Goal: Check status: Check status

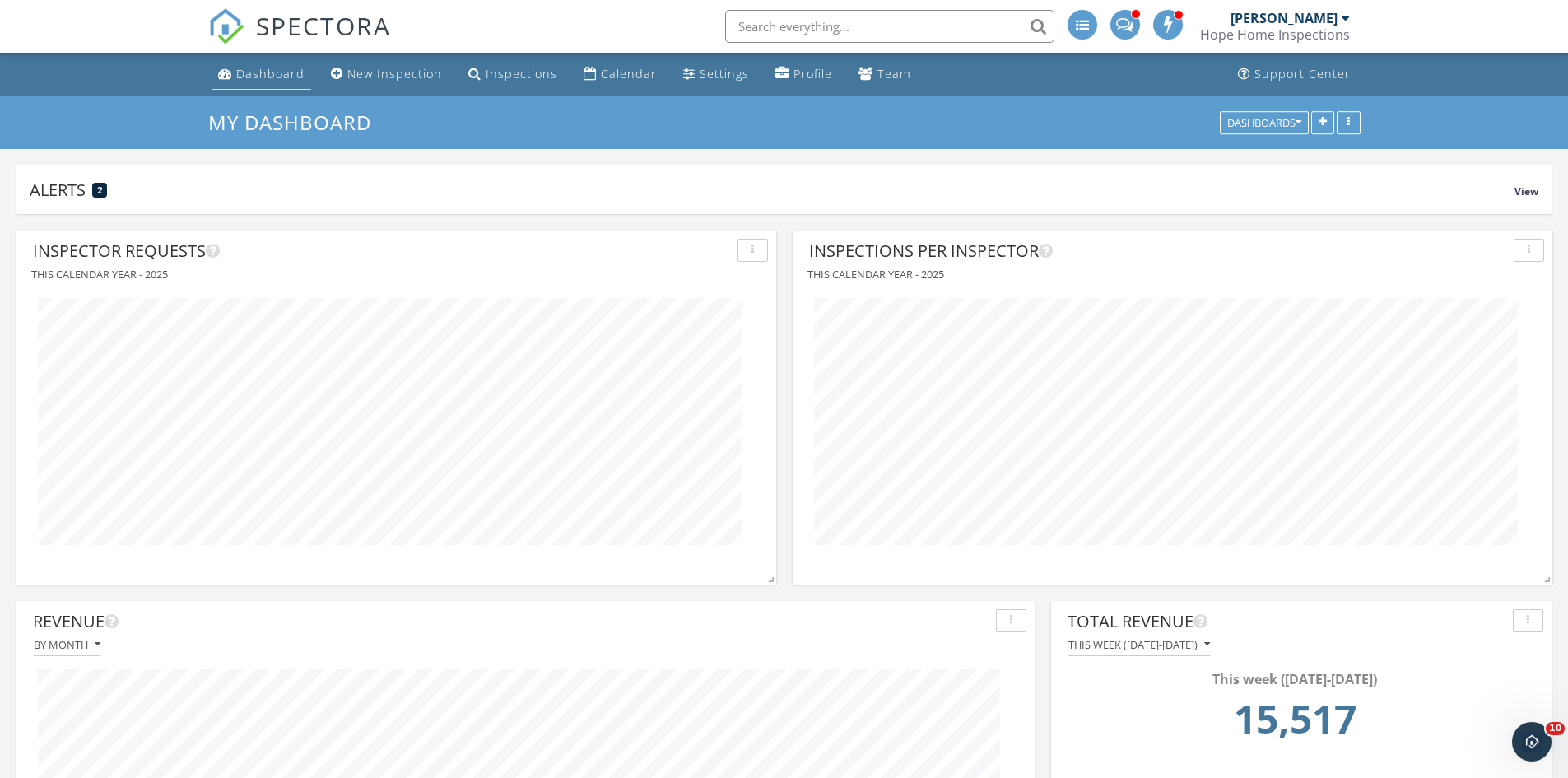
click at [284, 68] on div "Dashboard" at bounding box center [270, 73] width 68 height 15
click at [608, 72] on div "Calendar" at bounding box center [629, 73] width 56 height 15
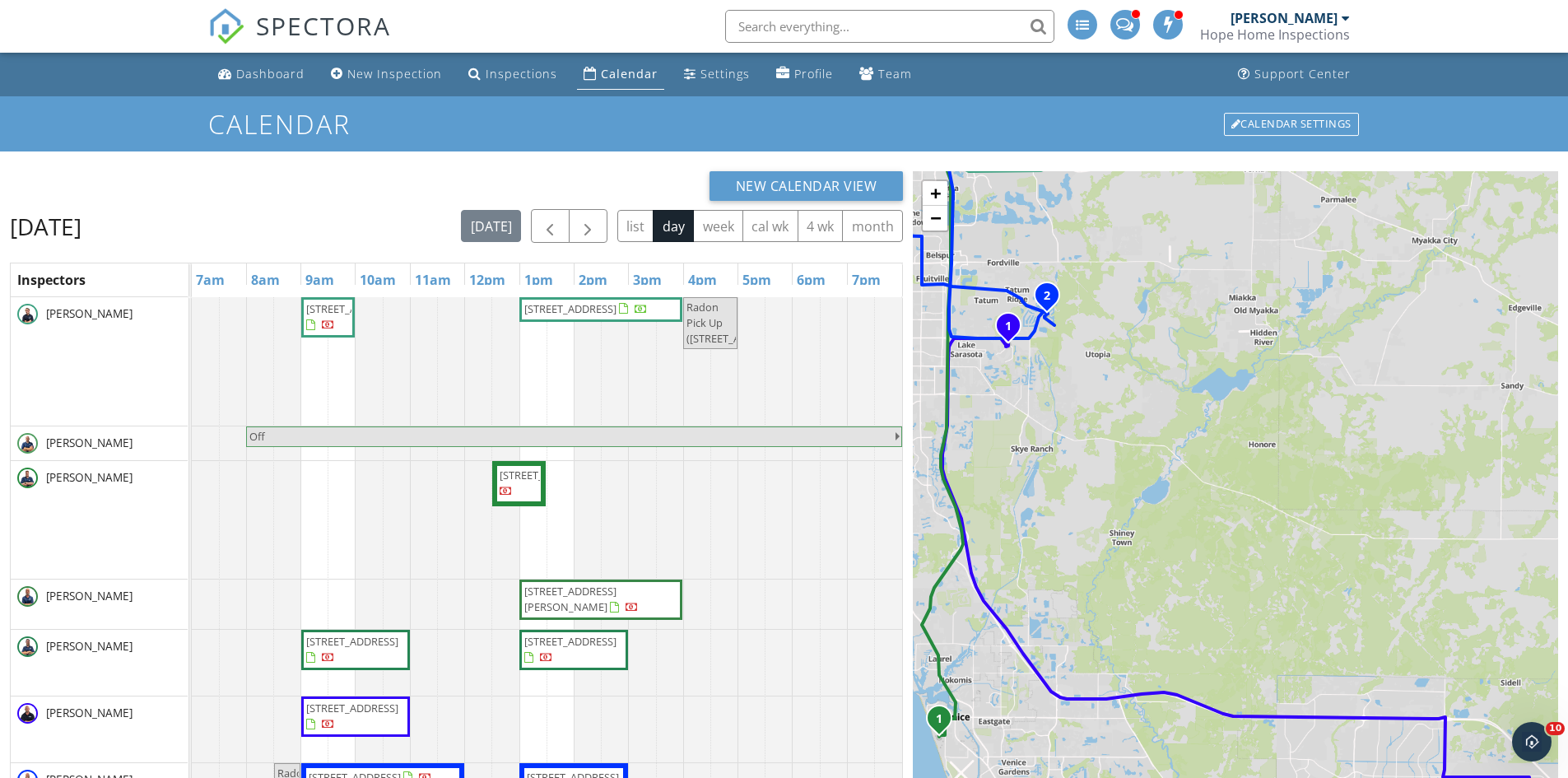
click at [847, 22] on input "text" at bounding box center [890, 26] width 329 height 33
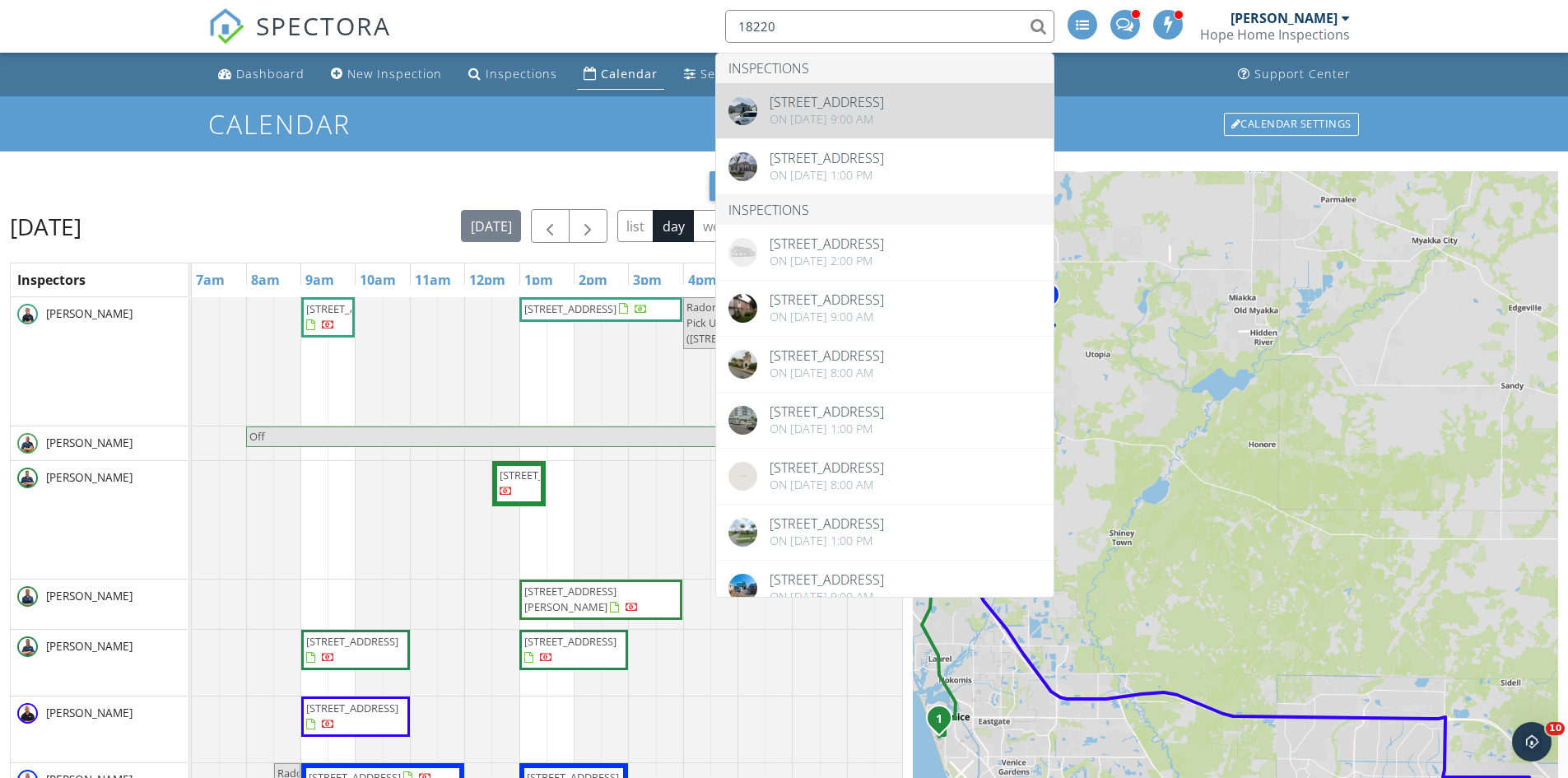
type input "18220"
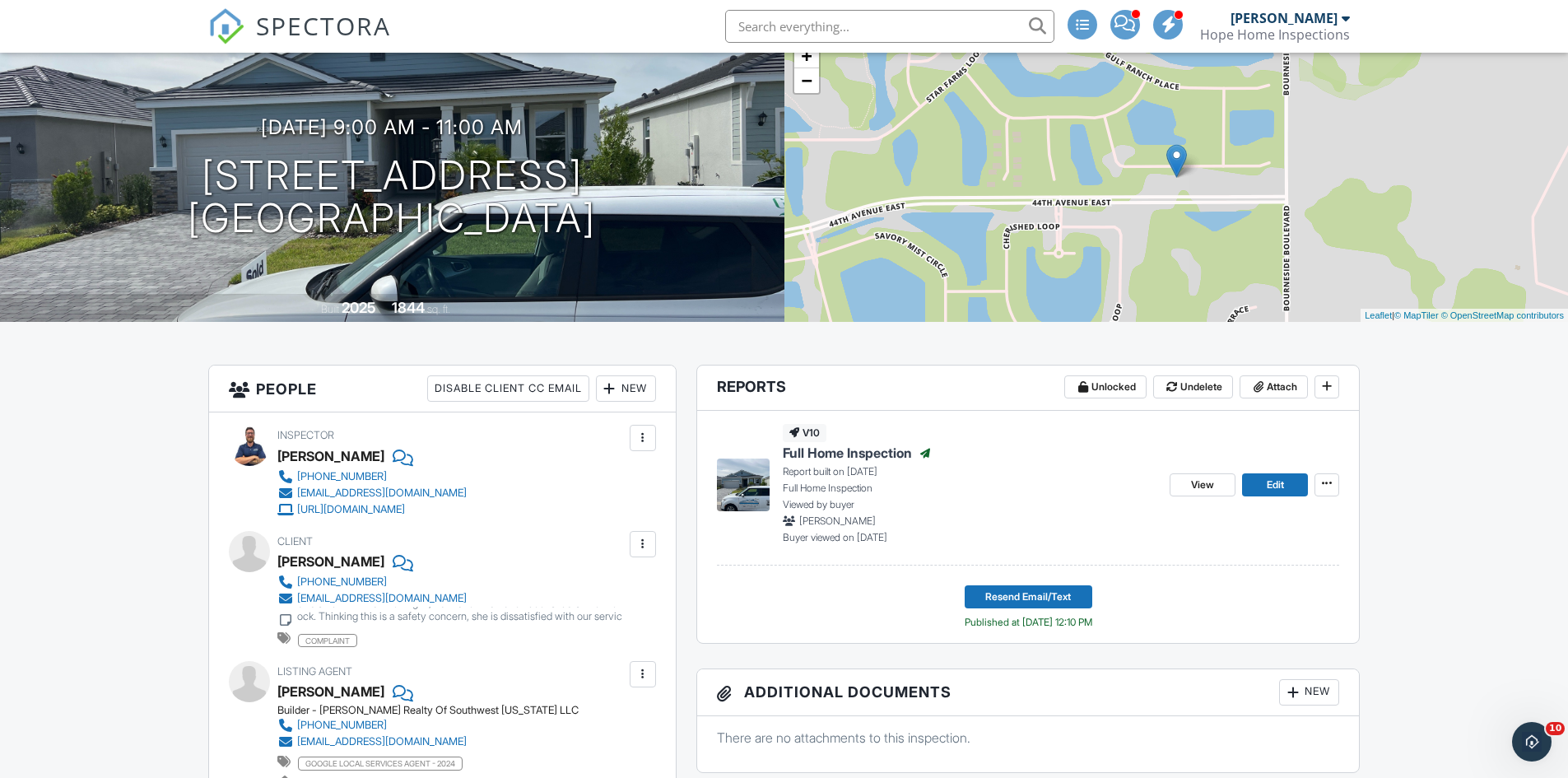
scroll to position [82, 0]
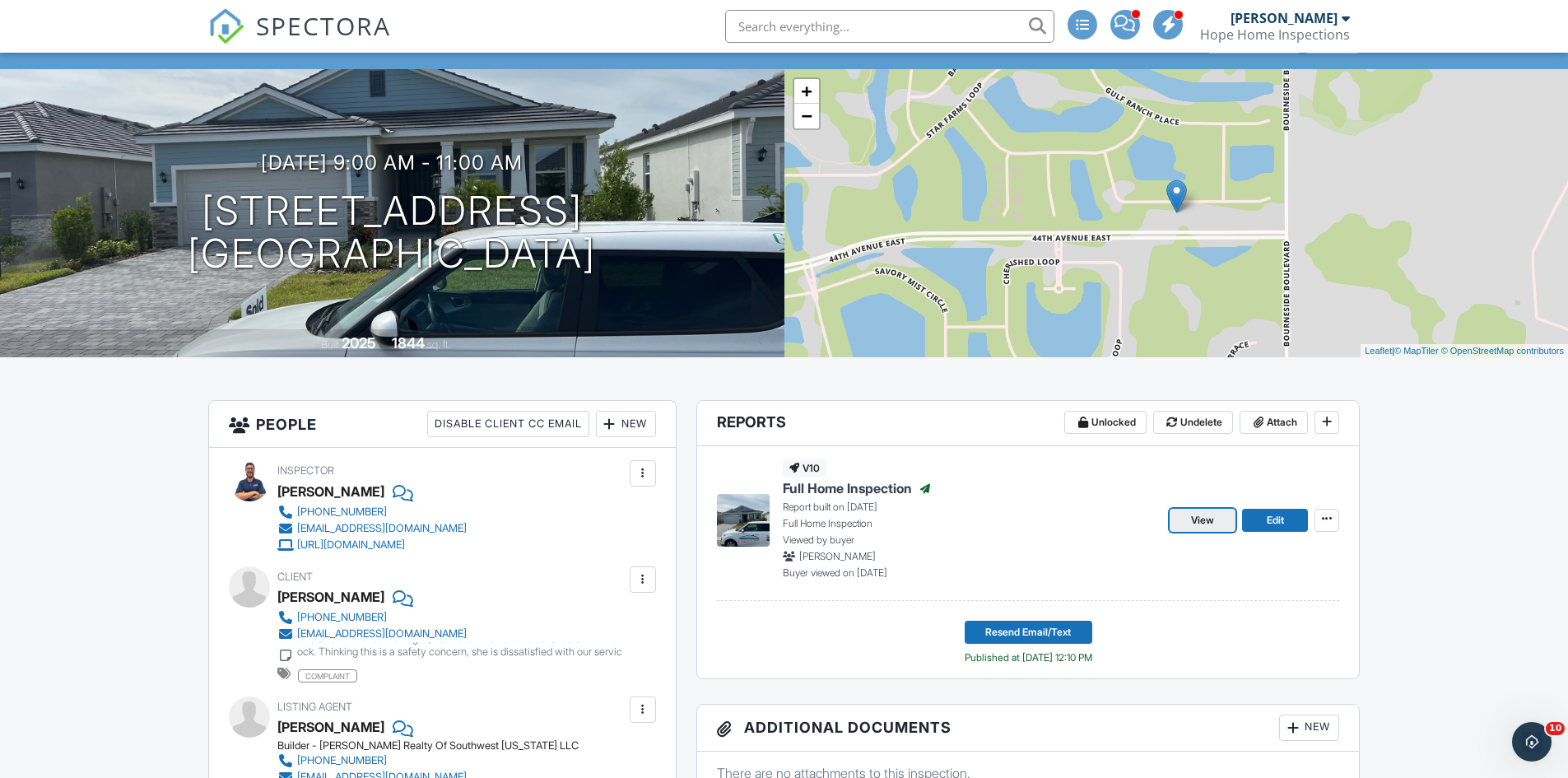
click at [1198, 516] on span "View" at bounding box center [1203, 520] width 23 height 16
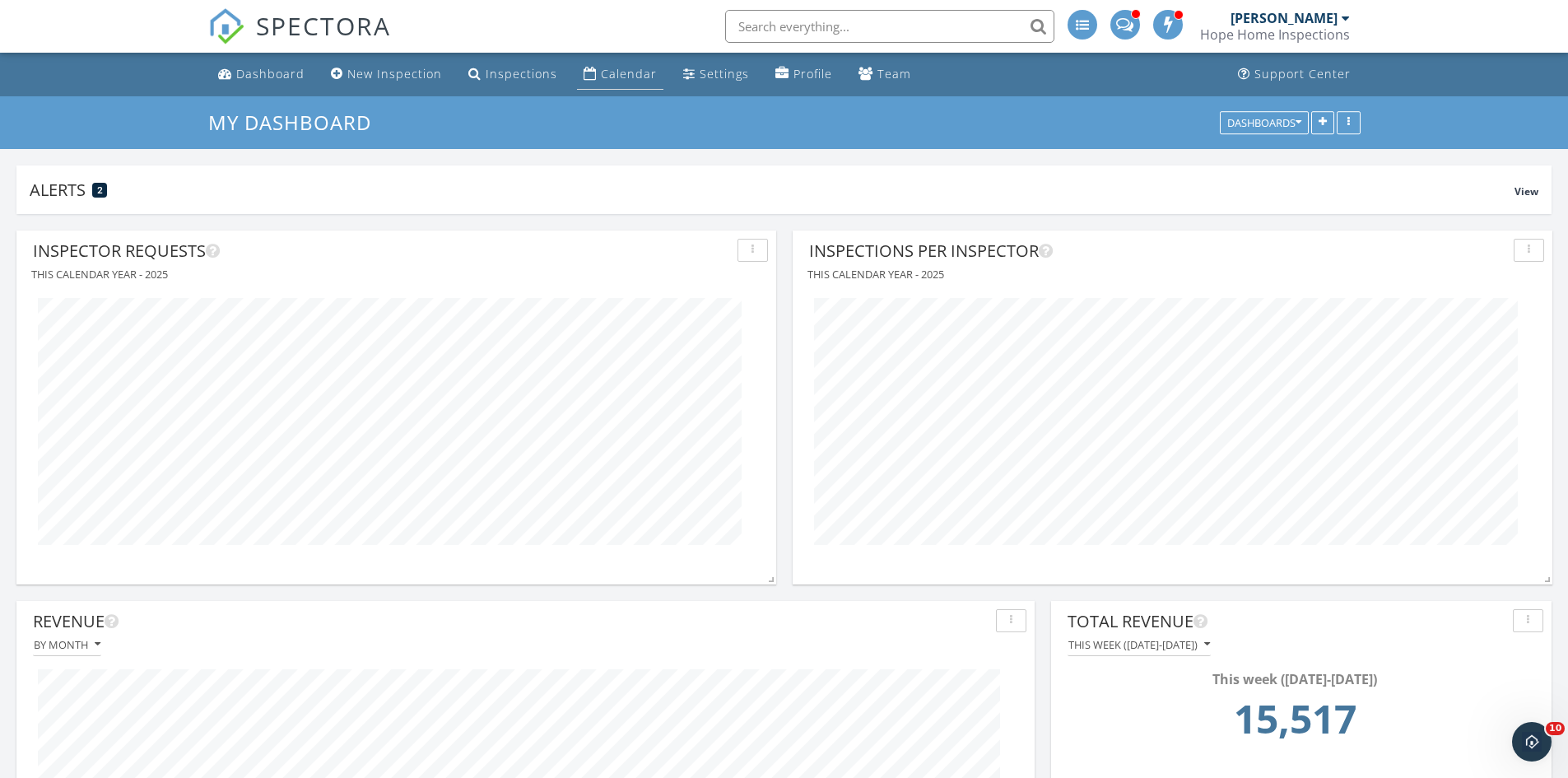
click at [626, 70] on div "Calendar" at bounding box center [629, 73] width 56 height 15
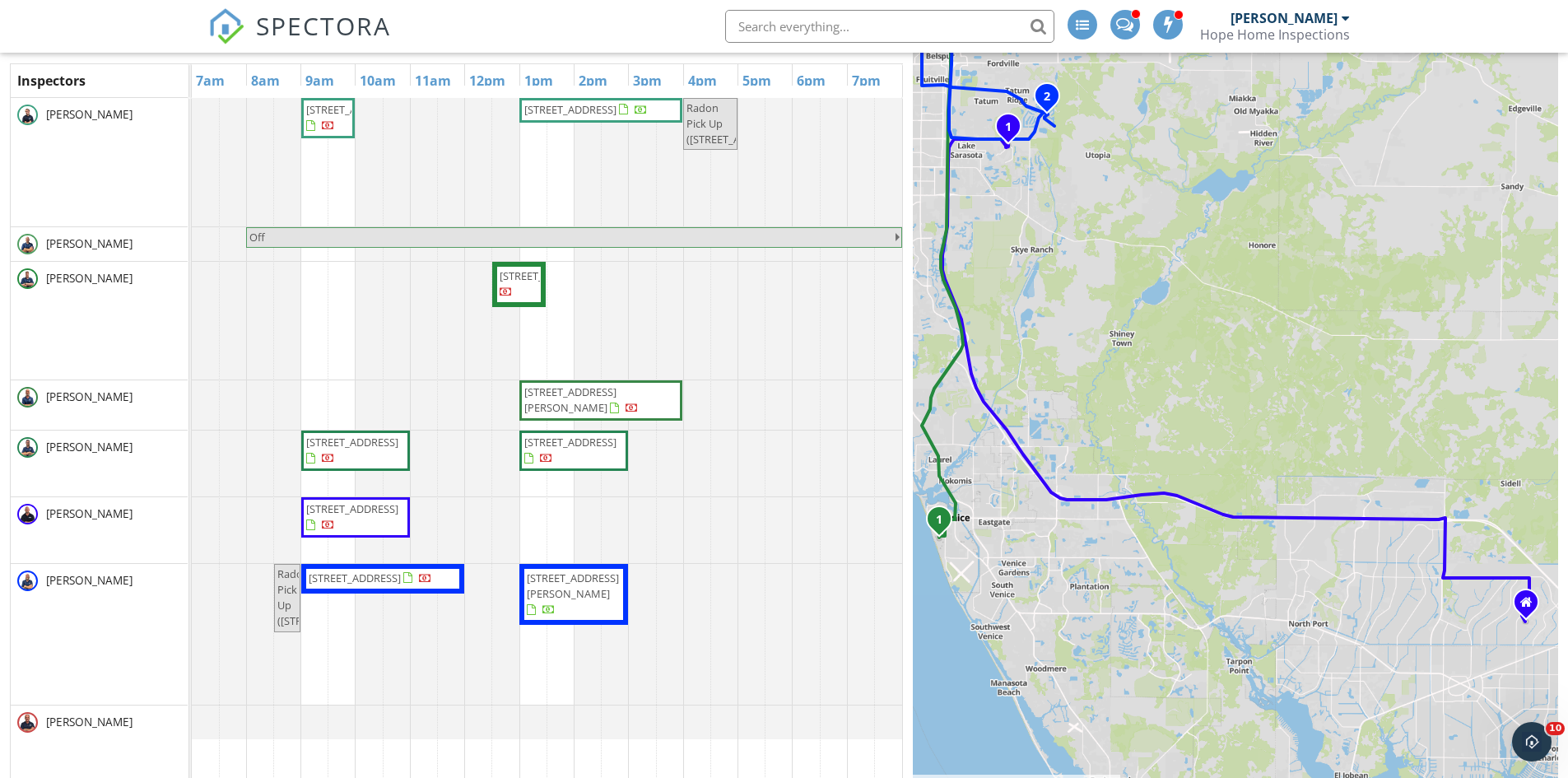
scroll to position [219, 0]
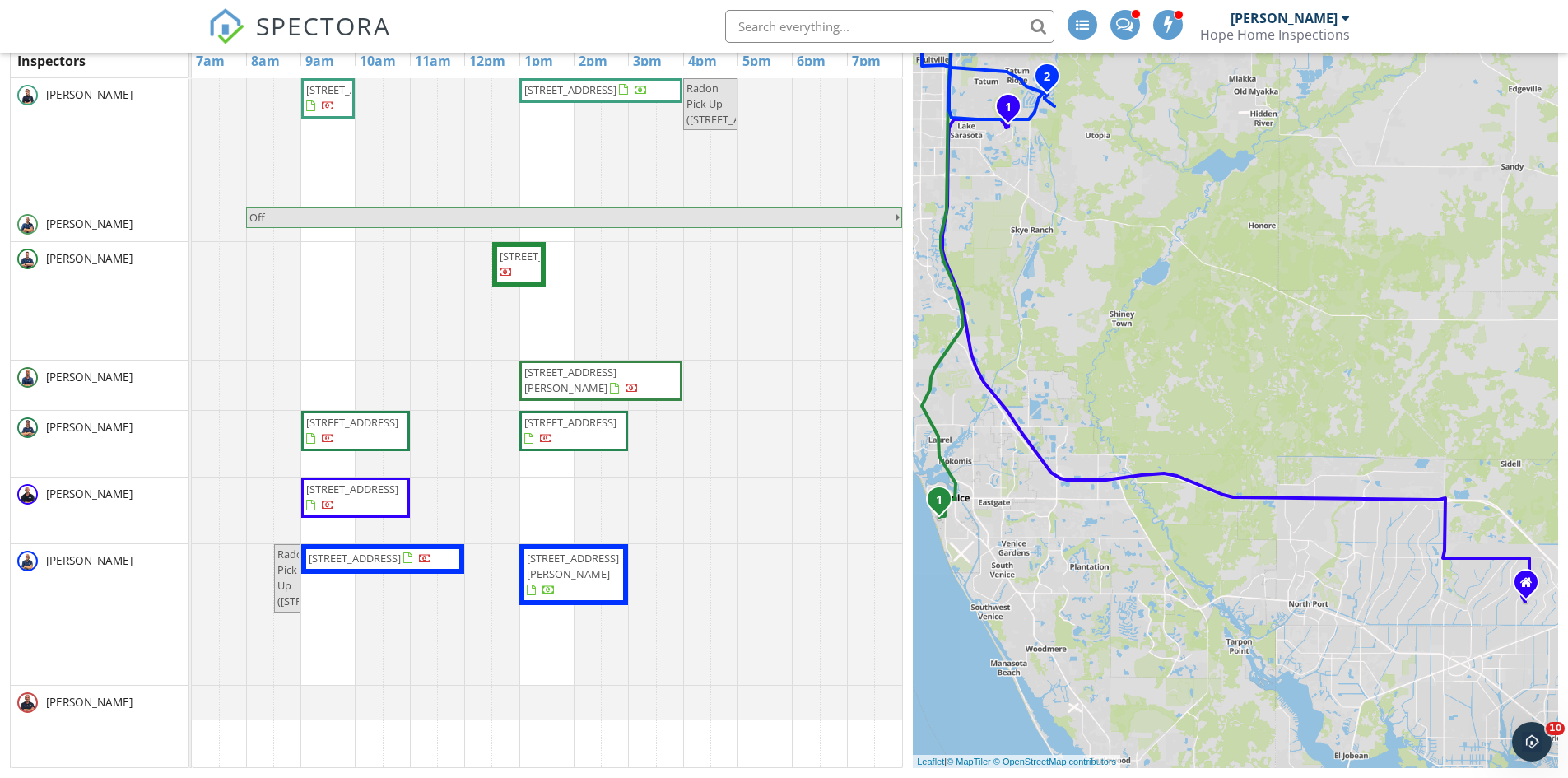
click at [388, 559] on span "[STREET_ADDRESS]" at bounding box center [355, 558] width 92 height 14
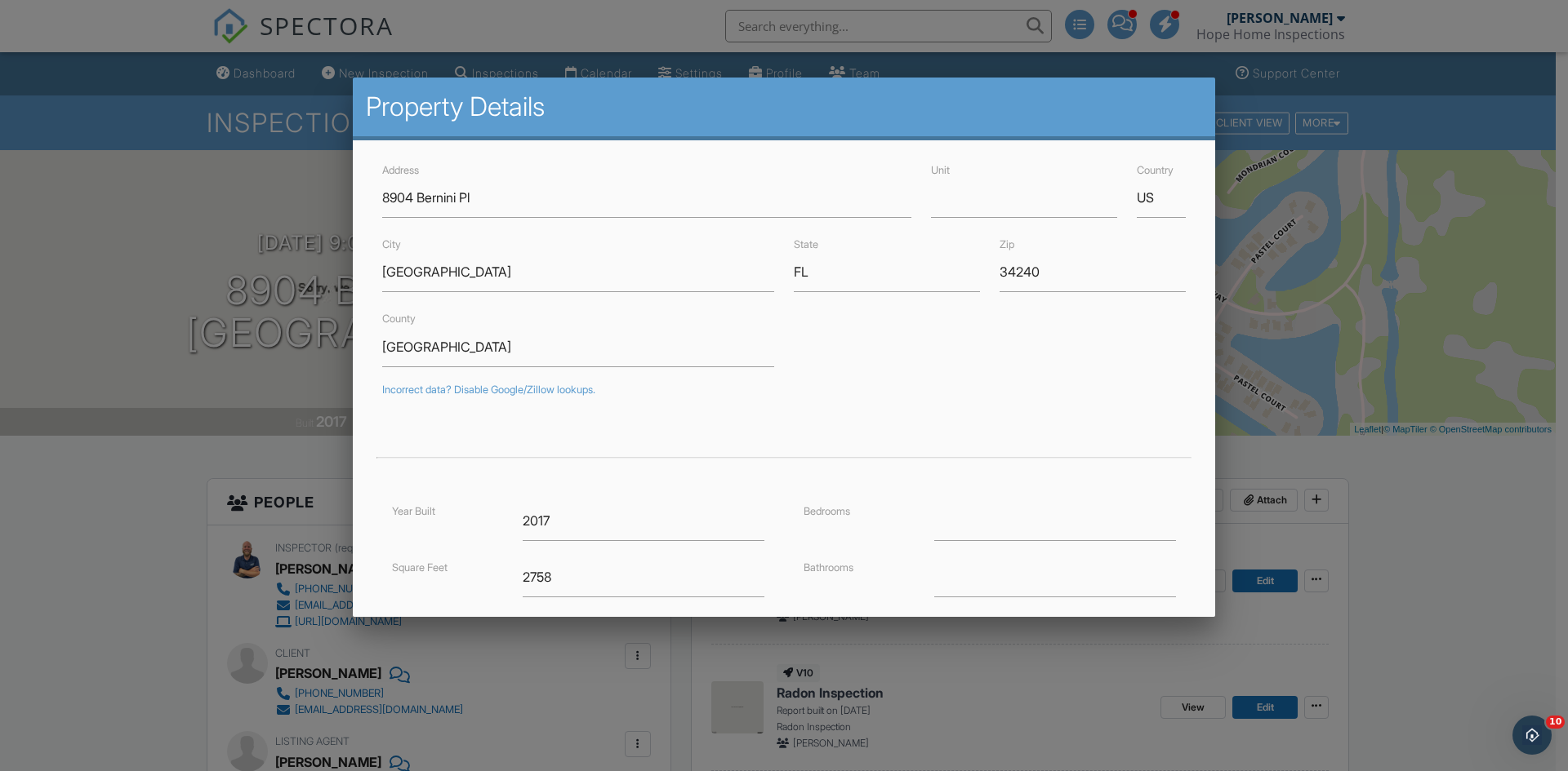
click at [91, 141] on div at bounding box center [784, 401] width 1568 height 964
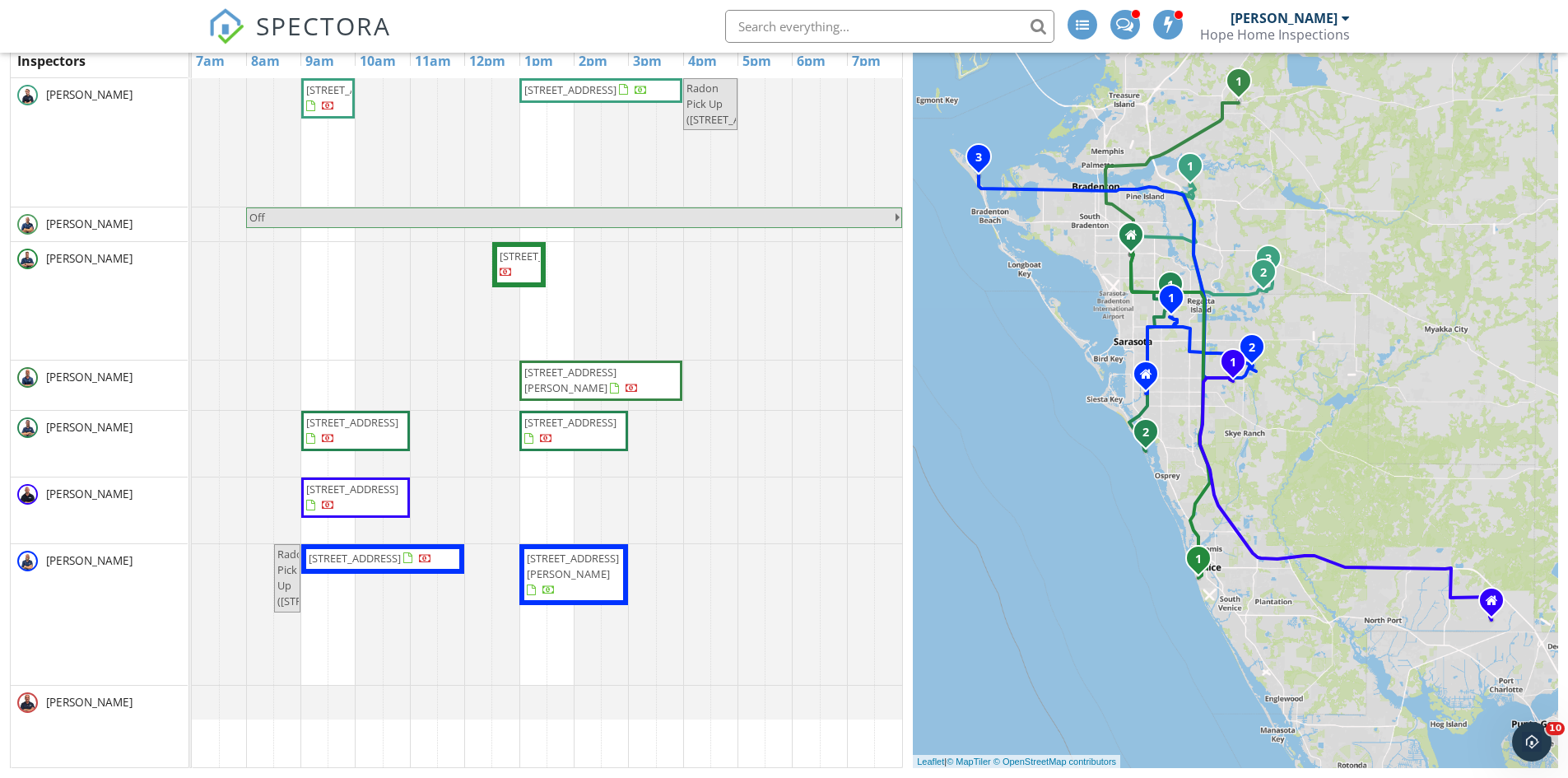
click at [572, 568] on span "[STREET_ADDRESS][PERSON_NAME]" at bounding box center [572, 566] width 92 height 31
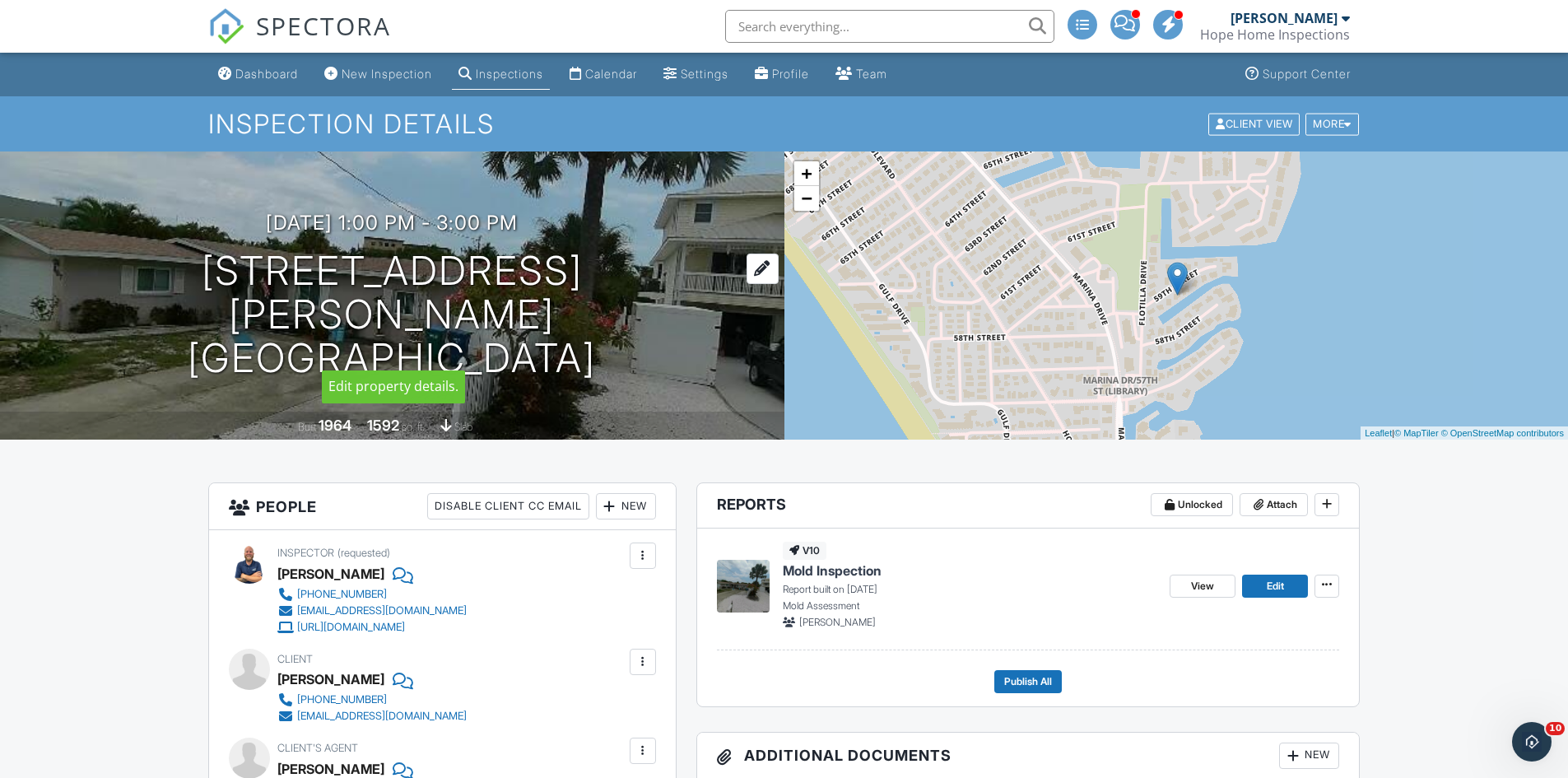
click at [393, 306] on h1 "507 59th St Holmes Beach, FL 34217" at bounding box center [392, 314] width 732 height 131
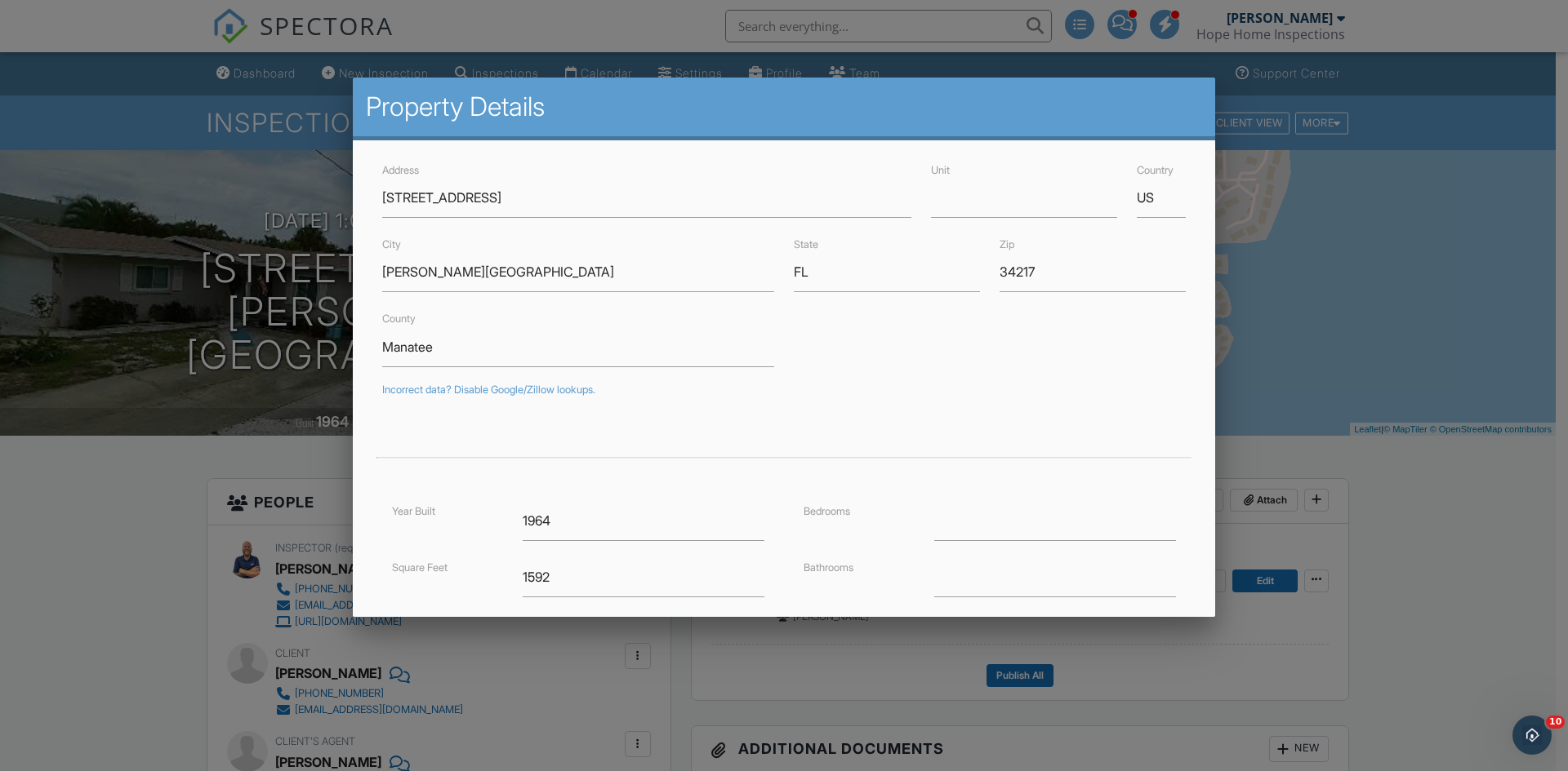
click at [83, 154] on div at bounding box center [784, 401] width 1568 height 964
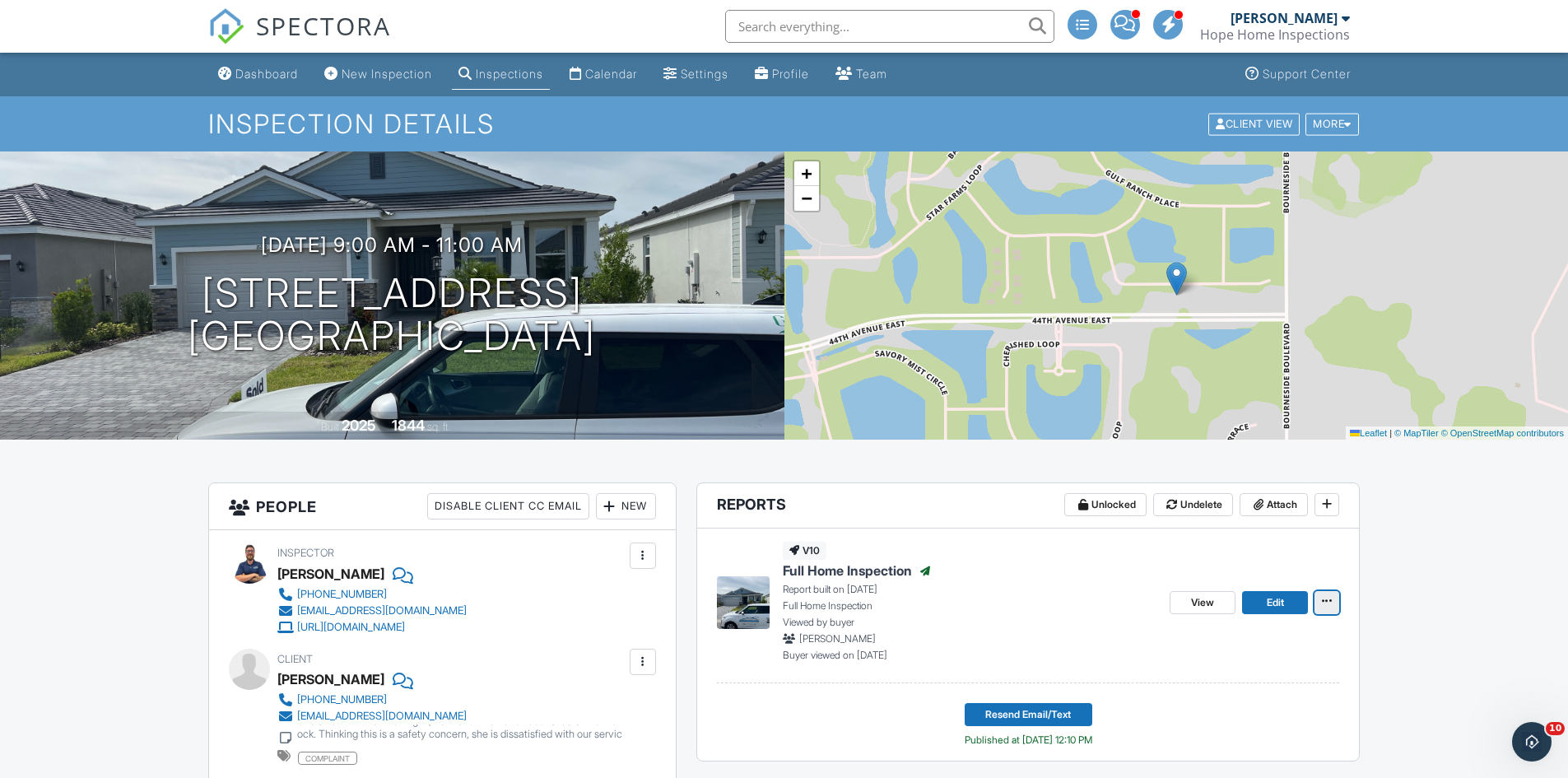
click at [1326, 600] on icon at bounding box center [1327, 601] width 10 height 12
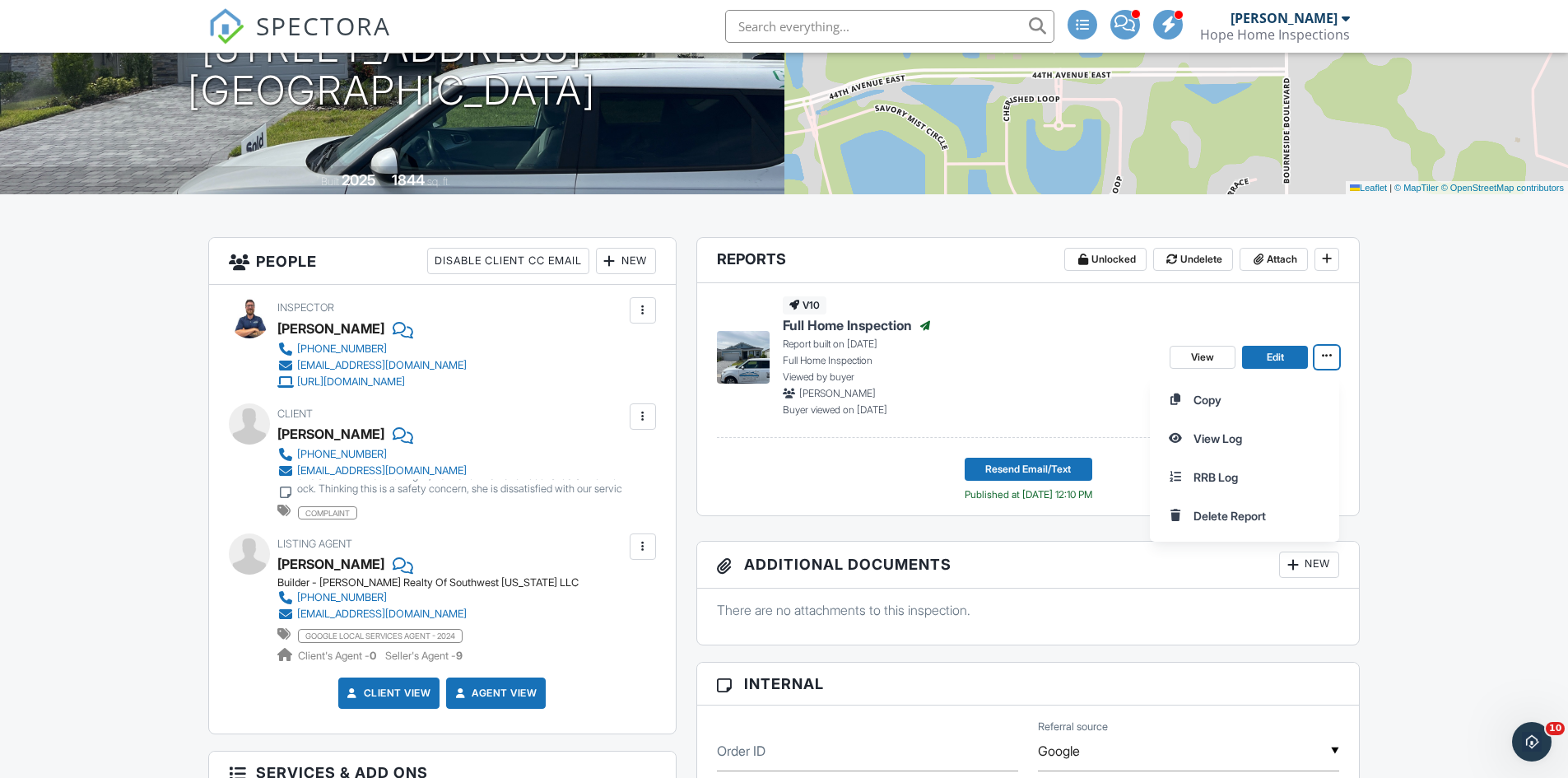
scroll to position [247, 0]
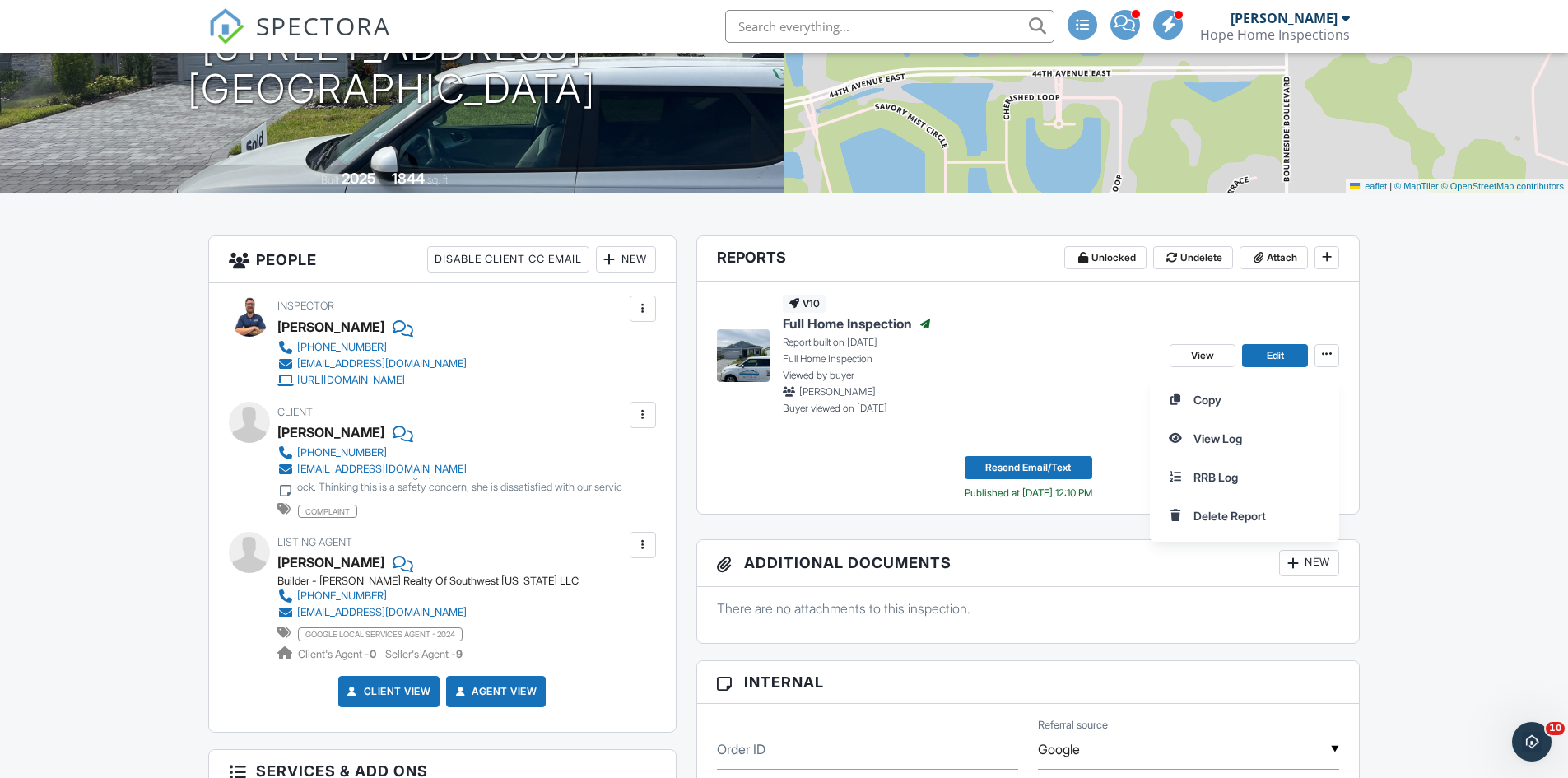
click at [1401, 428] on div "Copy View Log RRB Log Delete Report" at bounding box center [1359, 457] width 419 height 168
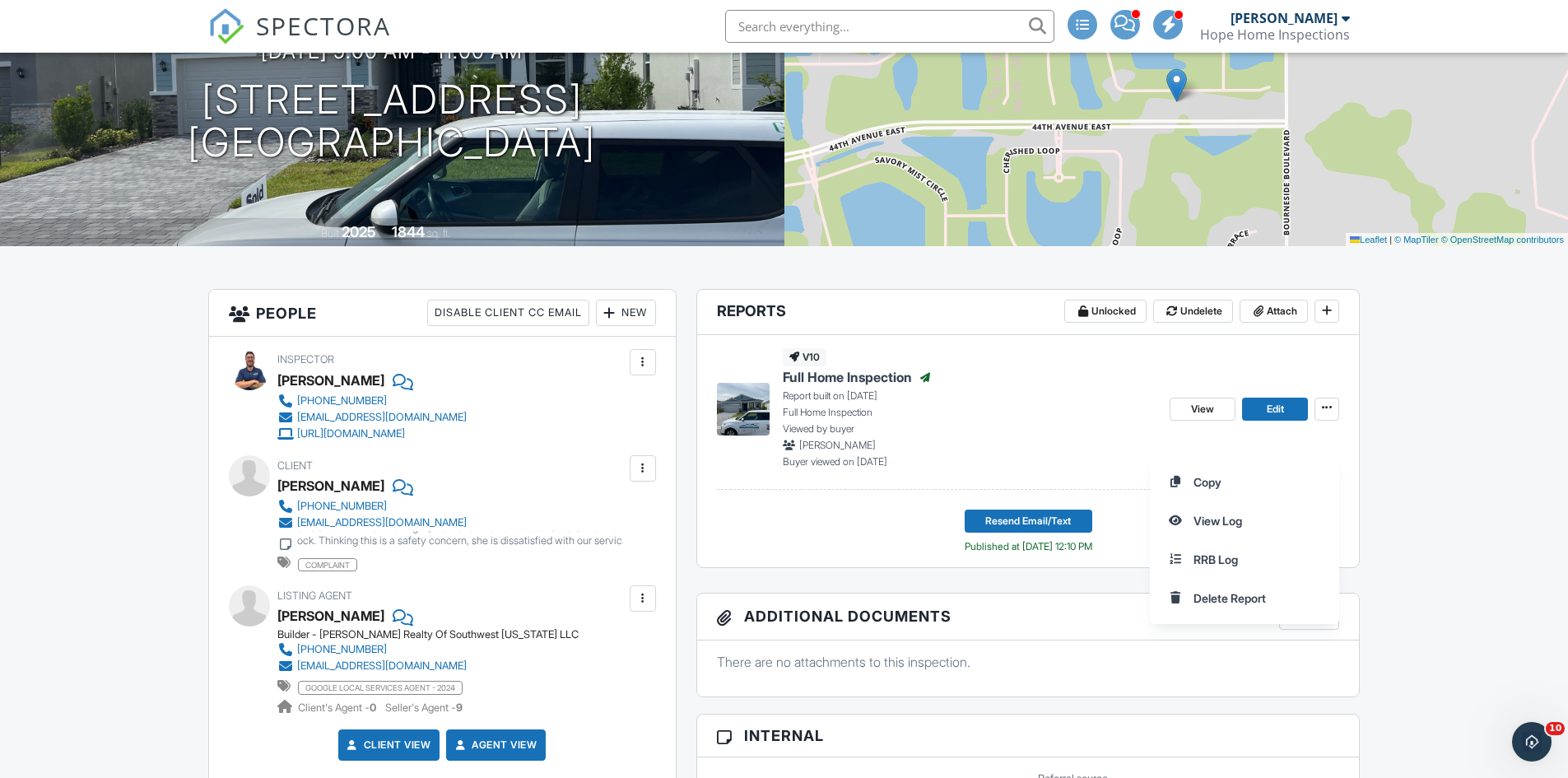
scroll to position [165, 0]
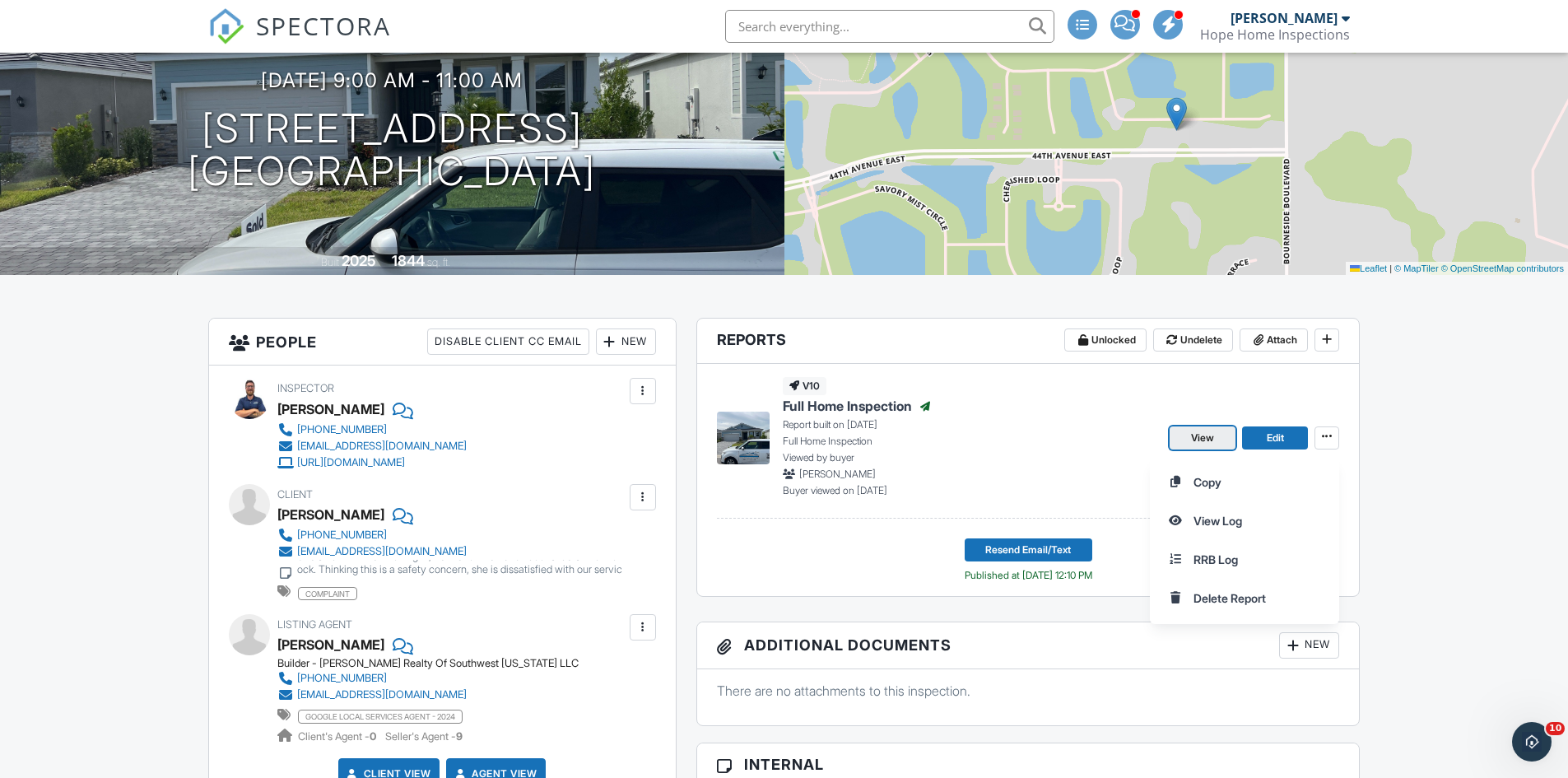
click at [1193, 437] on span "View" at bounding box center [1203, 438] width 23 height 16
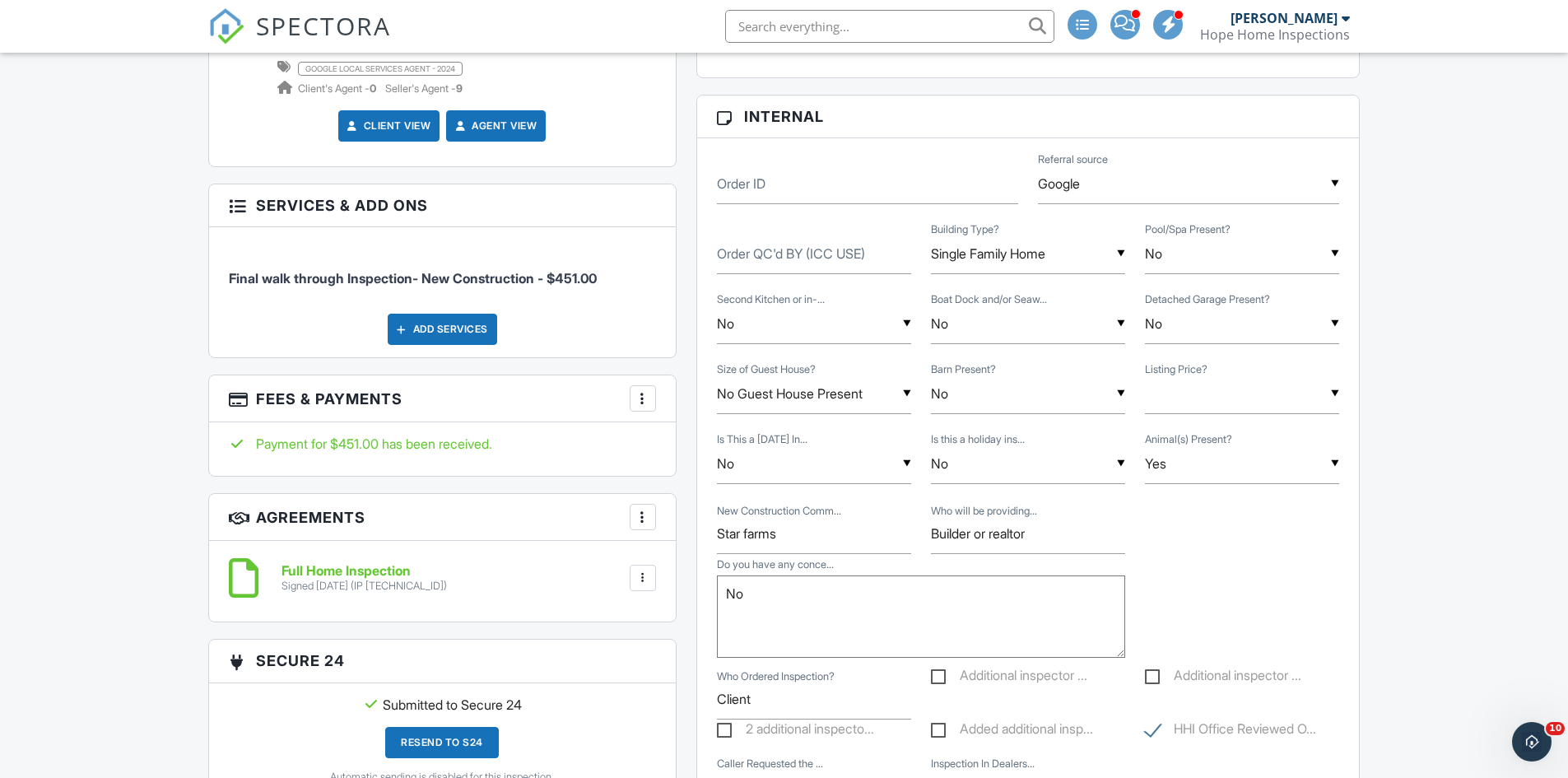
scroll to position [988, 0]
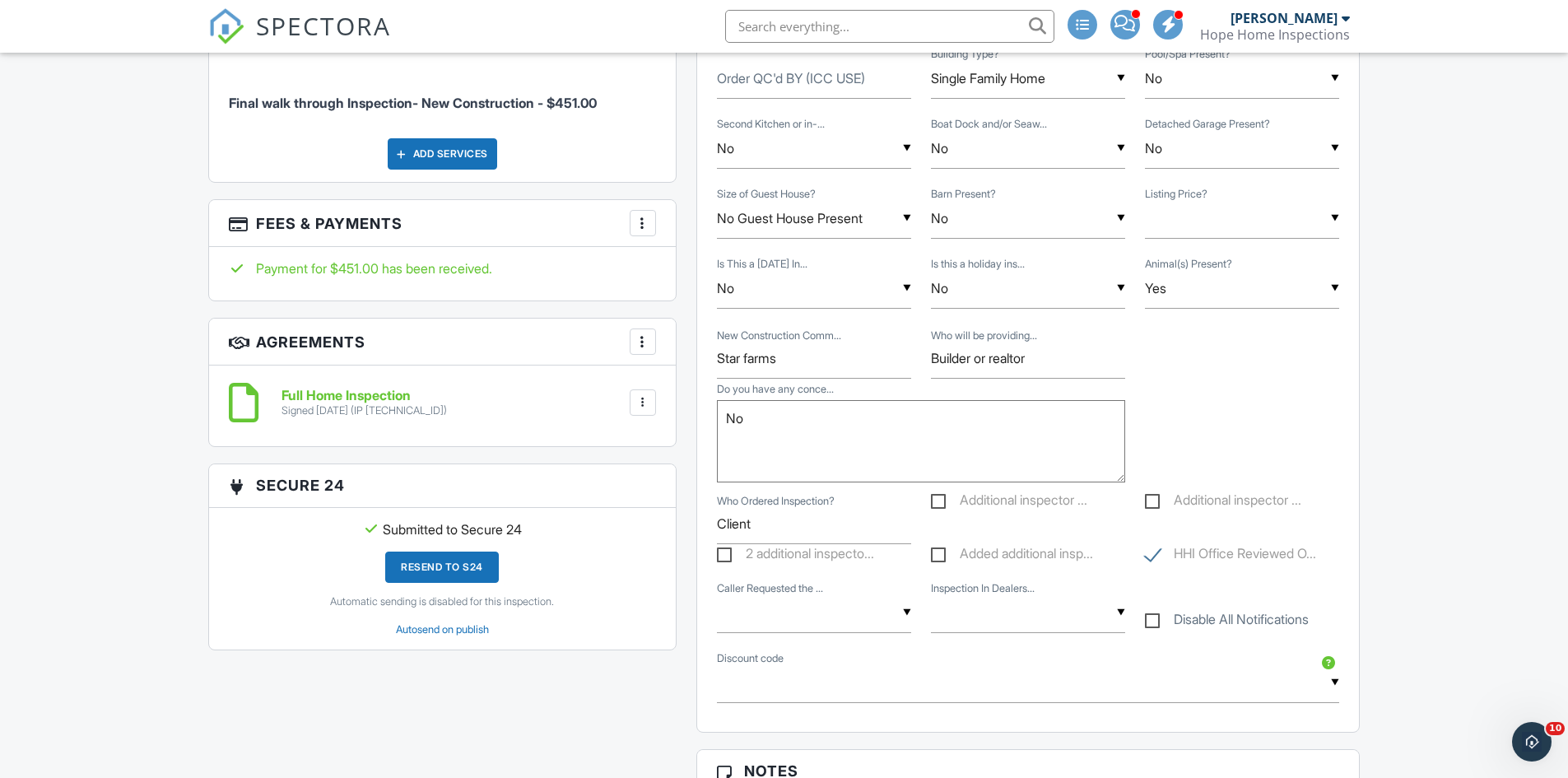
click at [368, 391] on h6 "Full Home Inspection" at bounding box center [365, 396] width 166 height 14
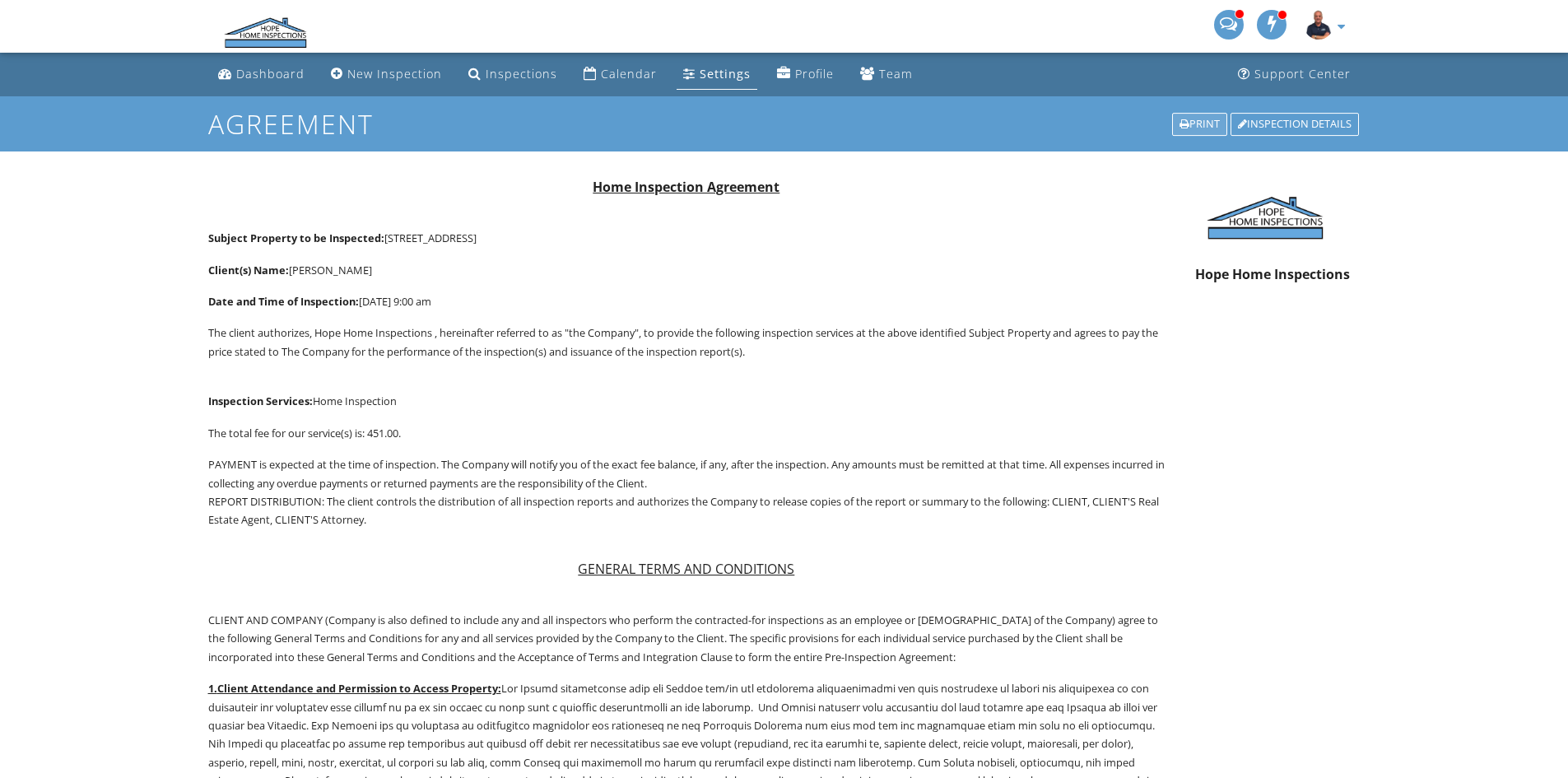
click at [1196, 122] on div "Print" at bounding box center [1199, 124] width 55 height 23
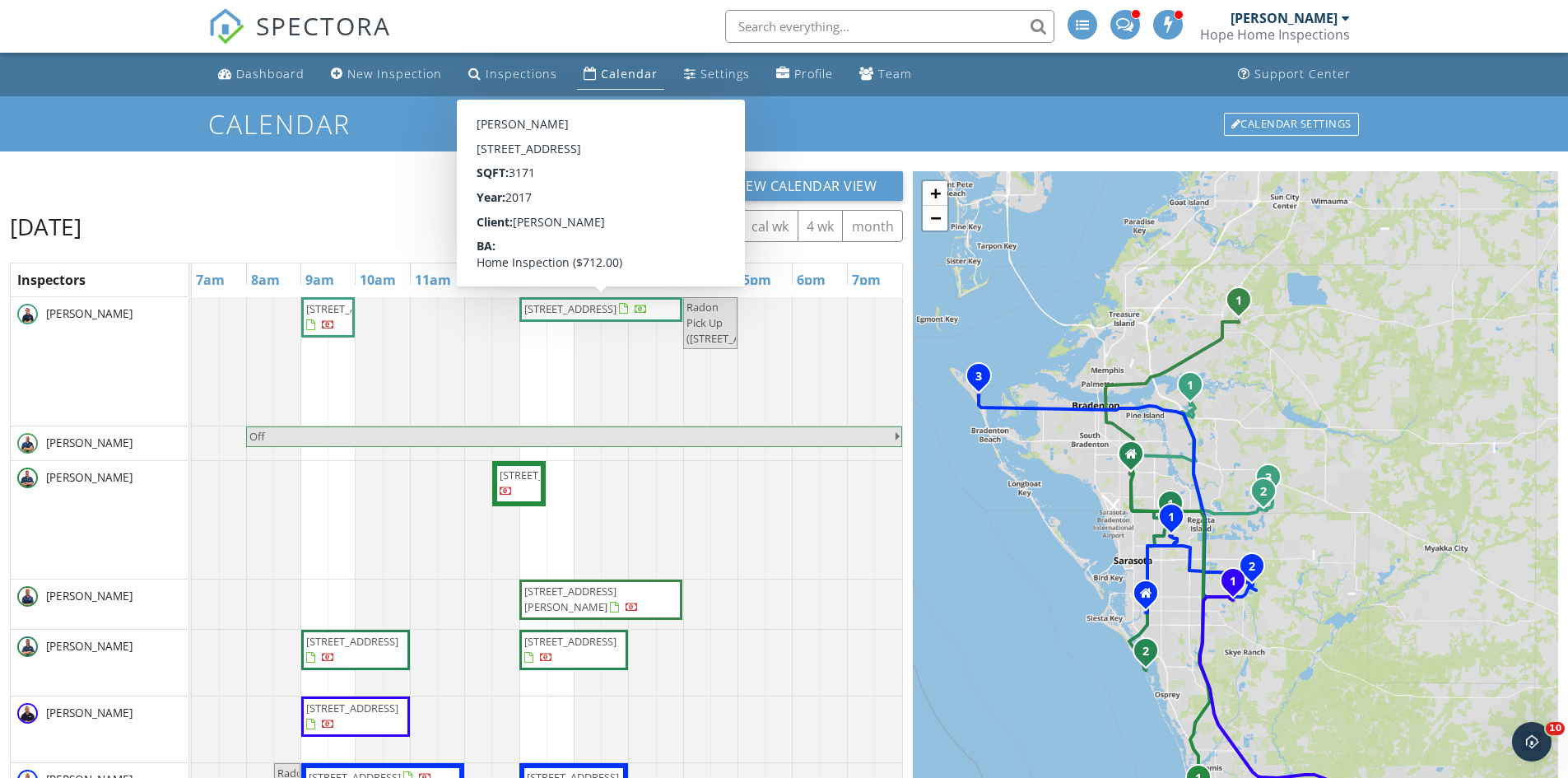
click at [560, 312] on span "[STREET_ADDRESS]" at bounding box center [571, 309] width 92 height 14
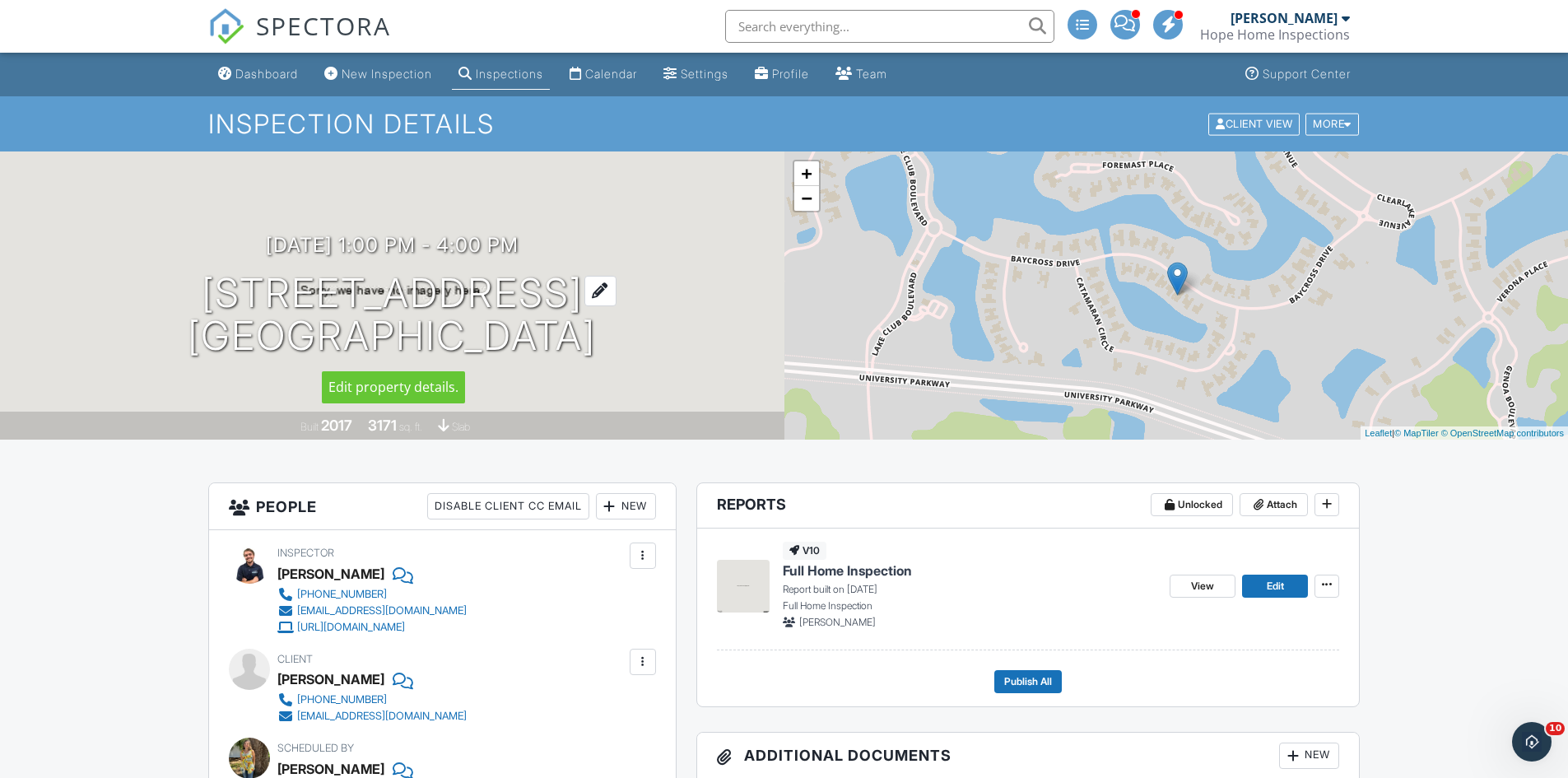
click at [392, 295] on h1 "16210 Baycross Dr Lakewood Ranch, FL 34202" at bounding box center [392, 315] width 409 height 87
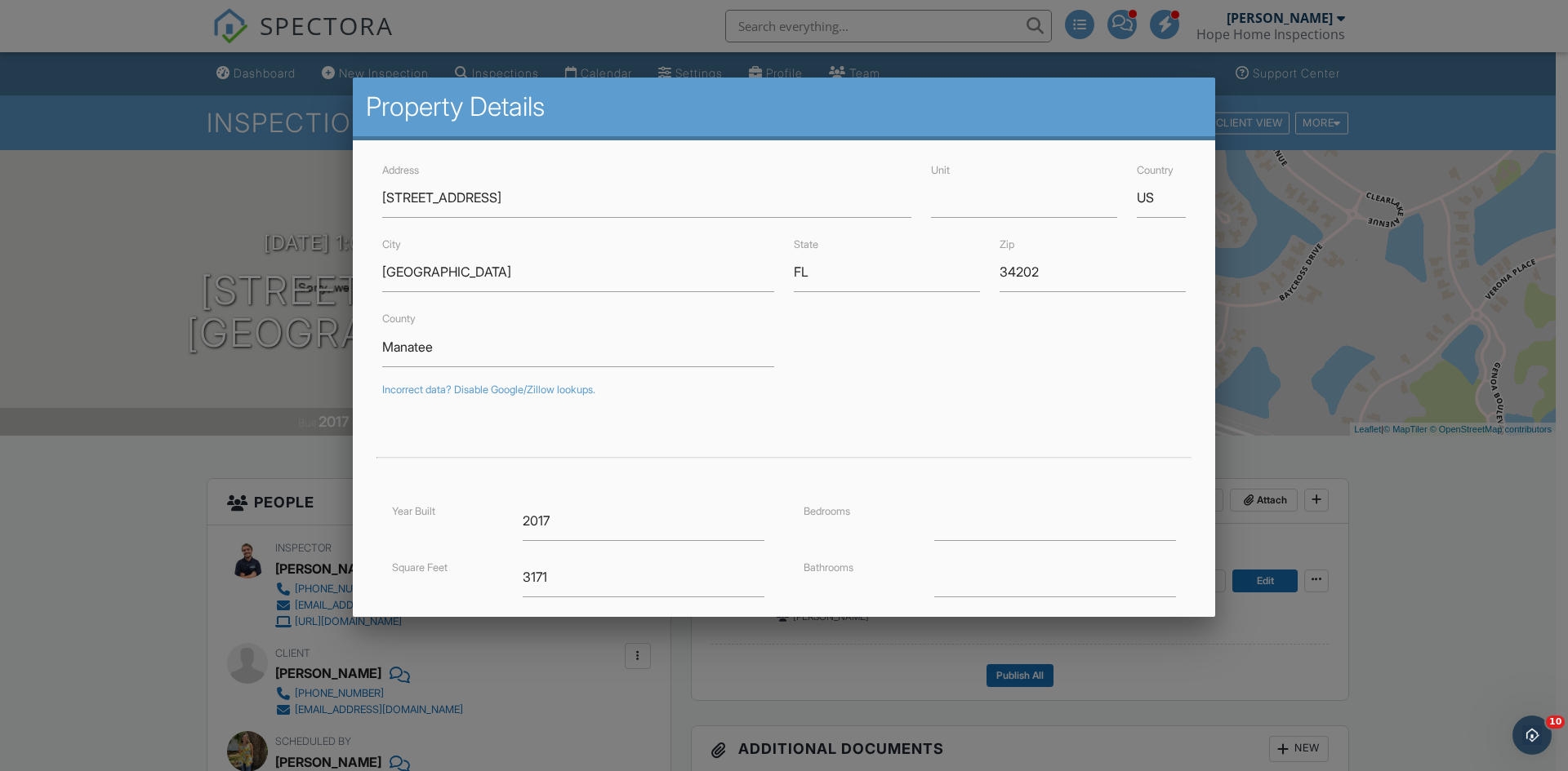
click at [221, 158] on div at bounding box center [784, 401] width 1568 height 964
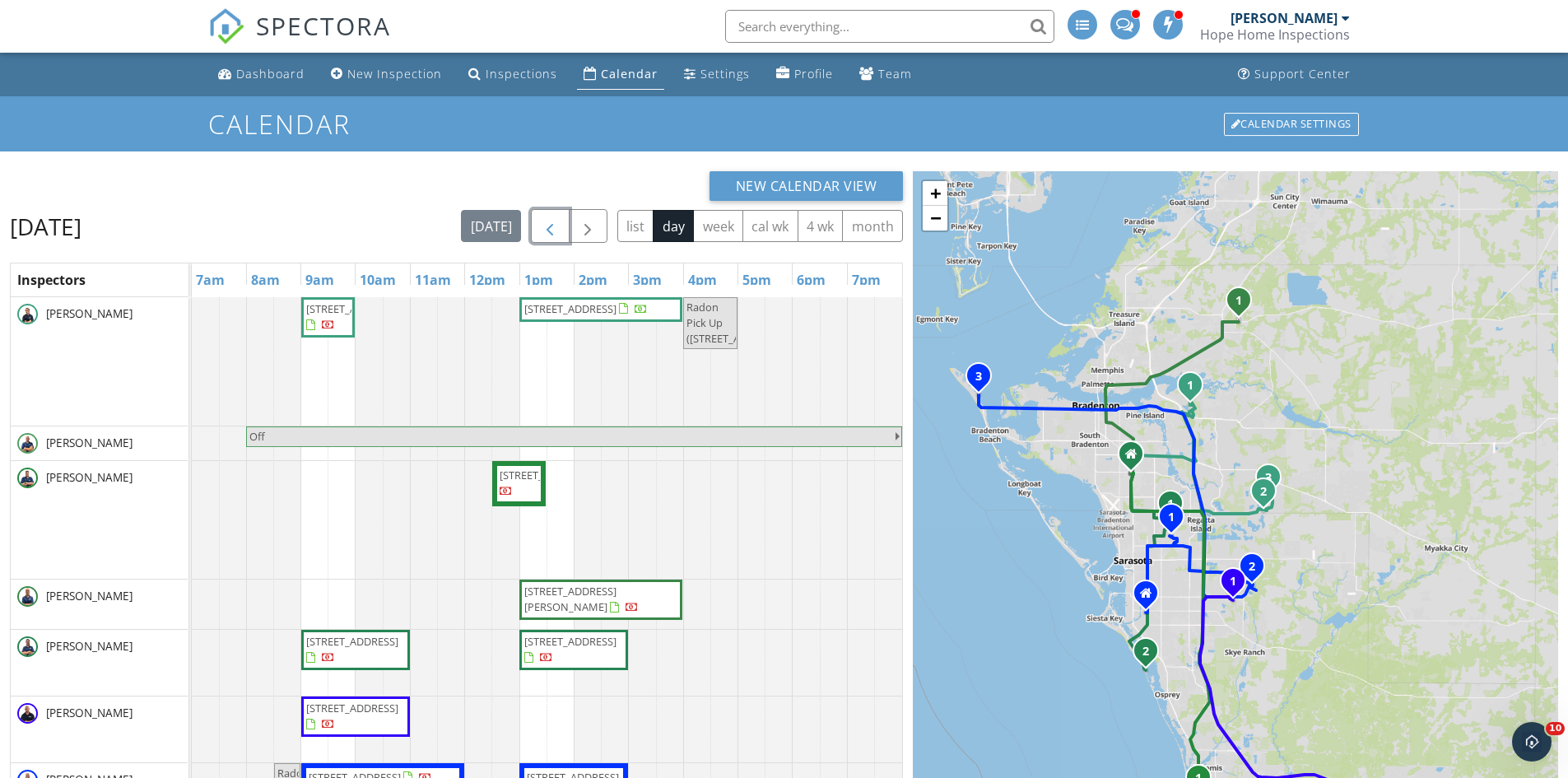
click at [544, 222] on span "button" at bounding box center [550, 227] width 20 height 20
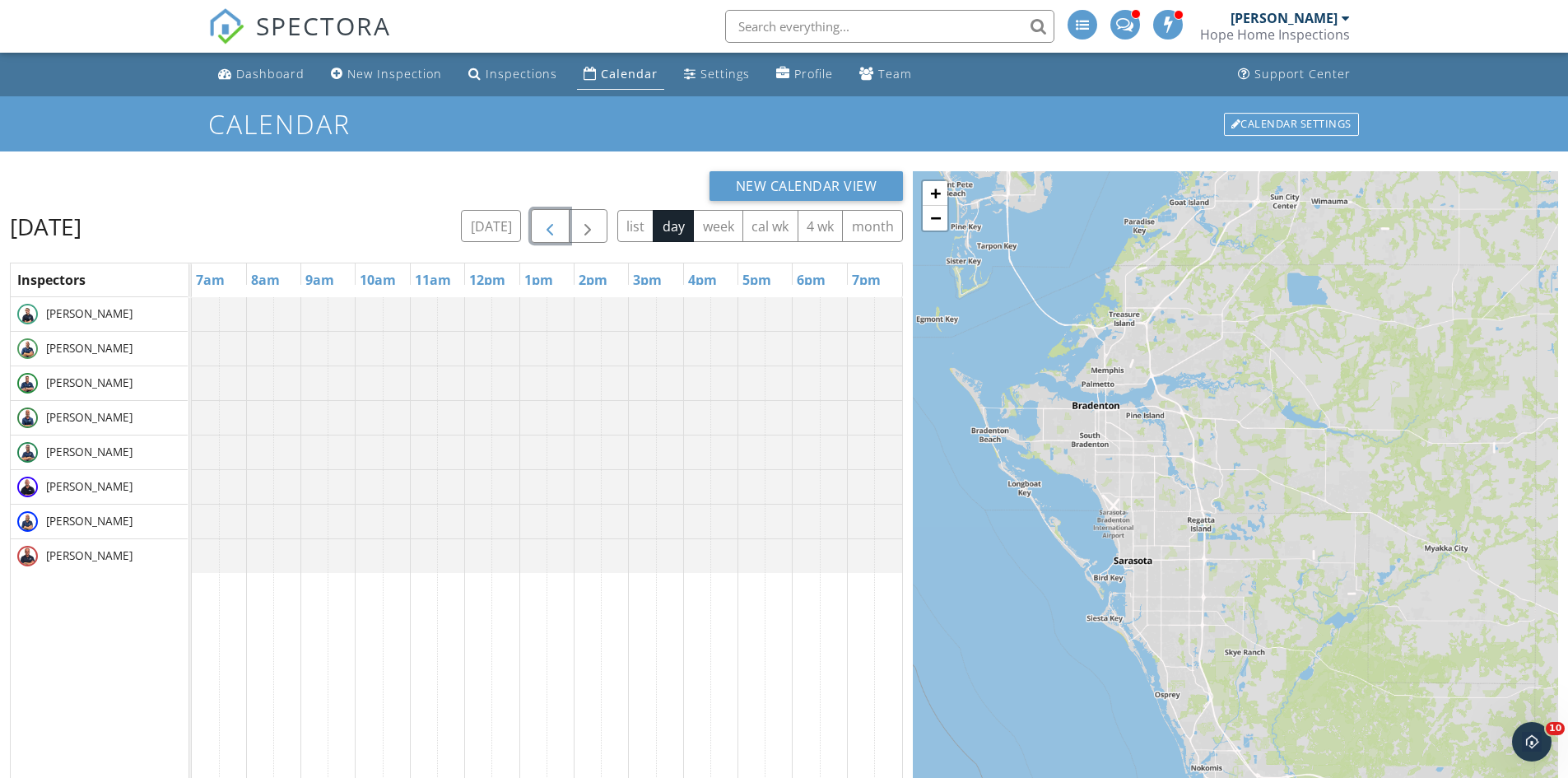
click at [544, 222] on span "button" at bounding box center [550, 227] width 20 height 20
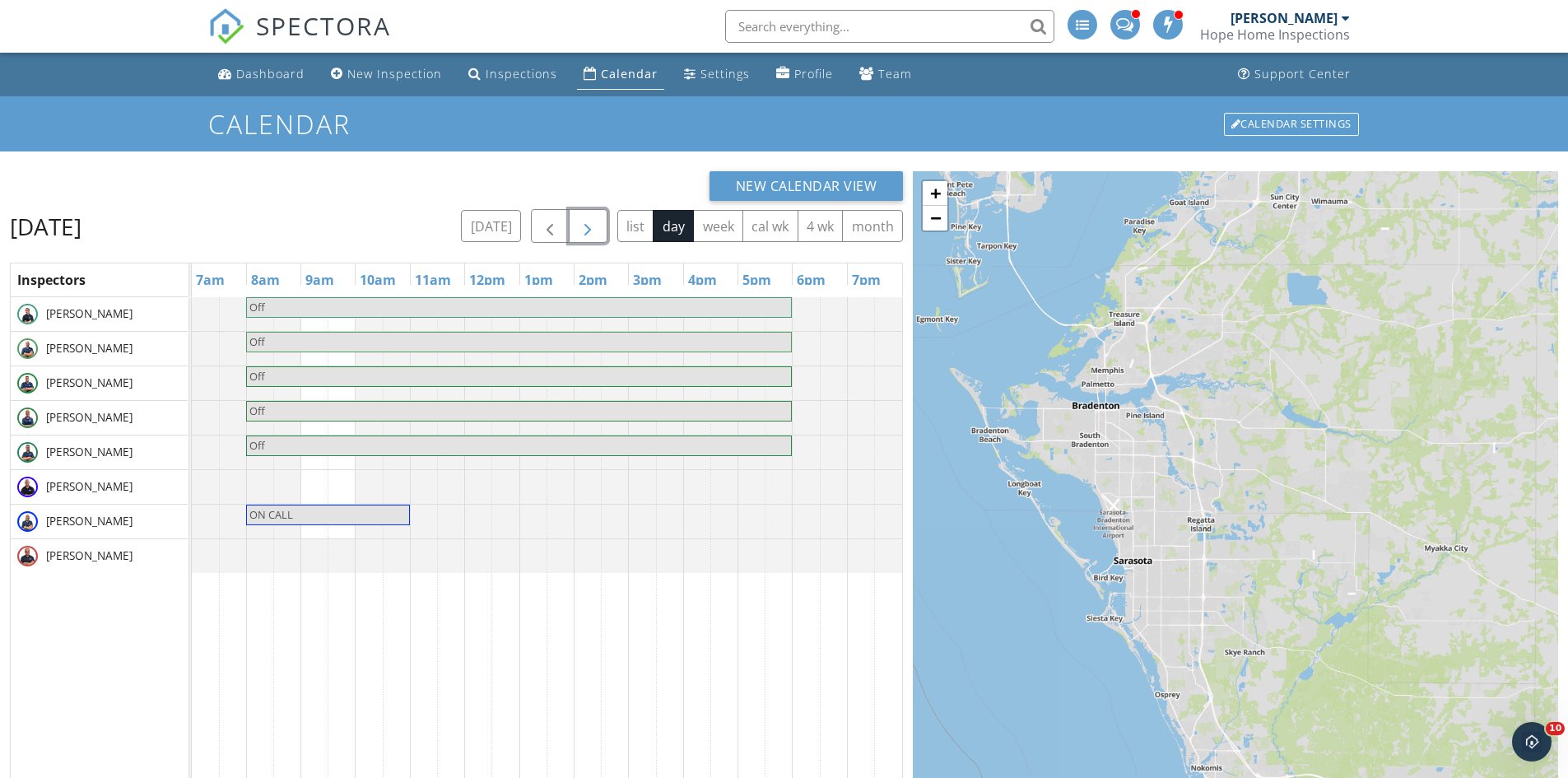
click at [585, 228] on span "button" at bounding box center [588, 227] width 20 height 20
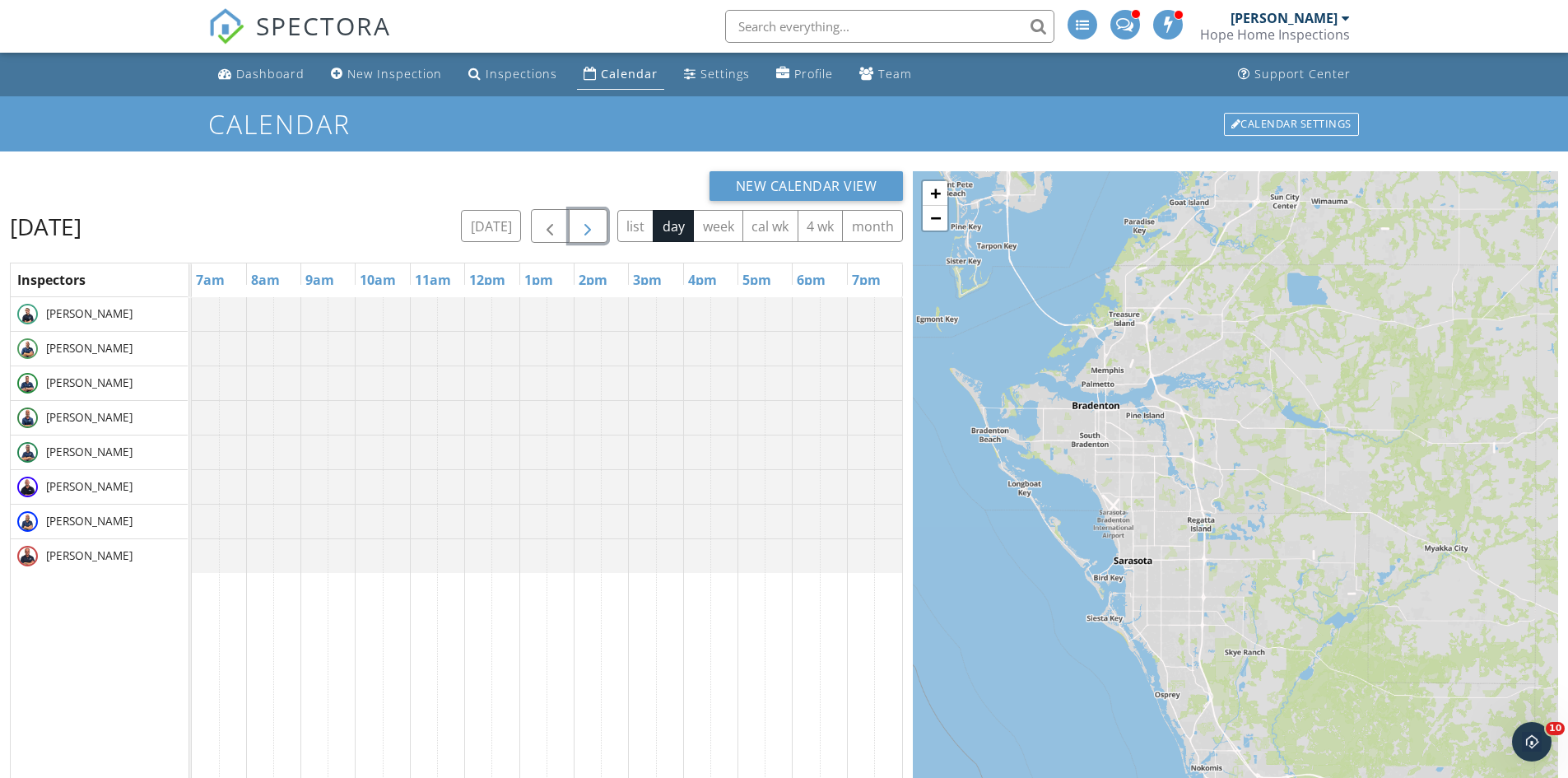
click at [585, 228] on span "button" at bounding box center [588, 227] width 20 height 20
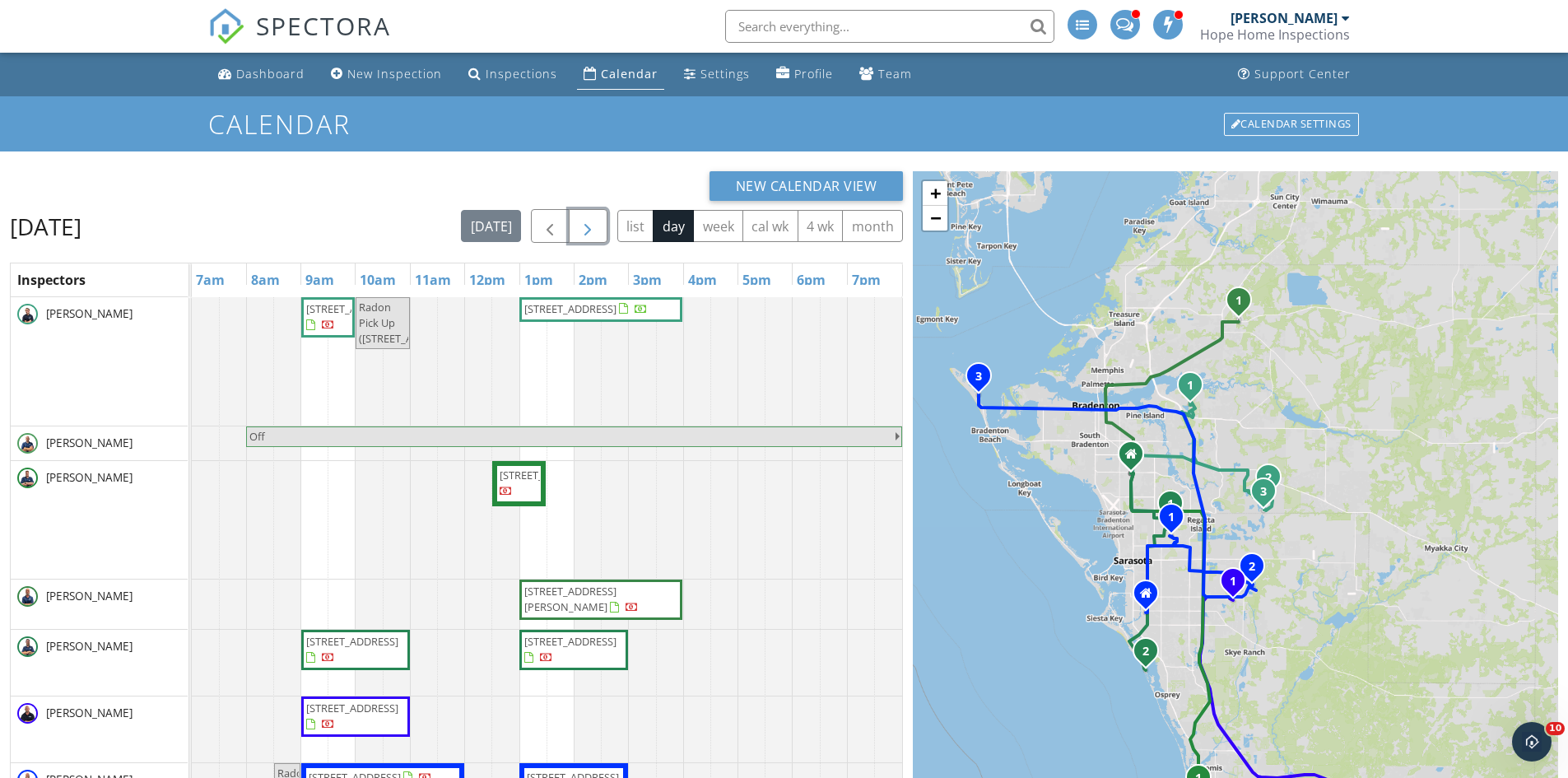
click at [595, 226] on span "button" at bounding box center [588, 227] width 20 height 20
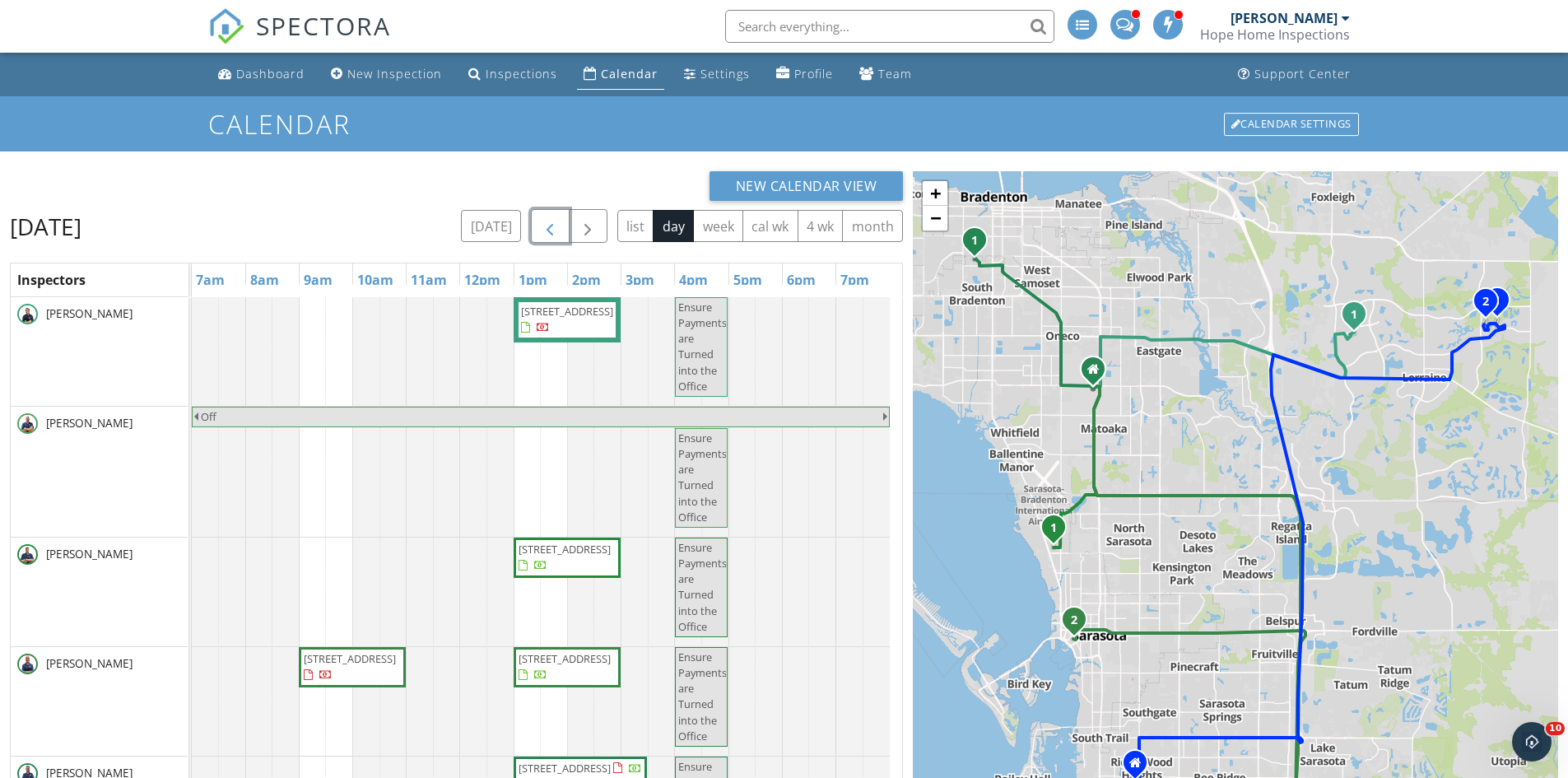
click at [550, 233] on span "button" at bounding box center [550, 227] width 20 height 20
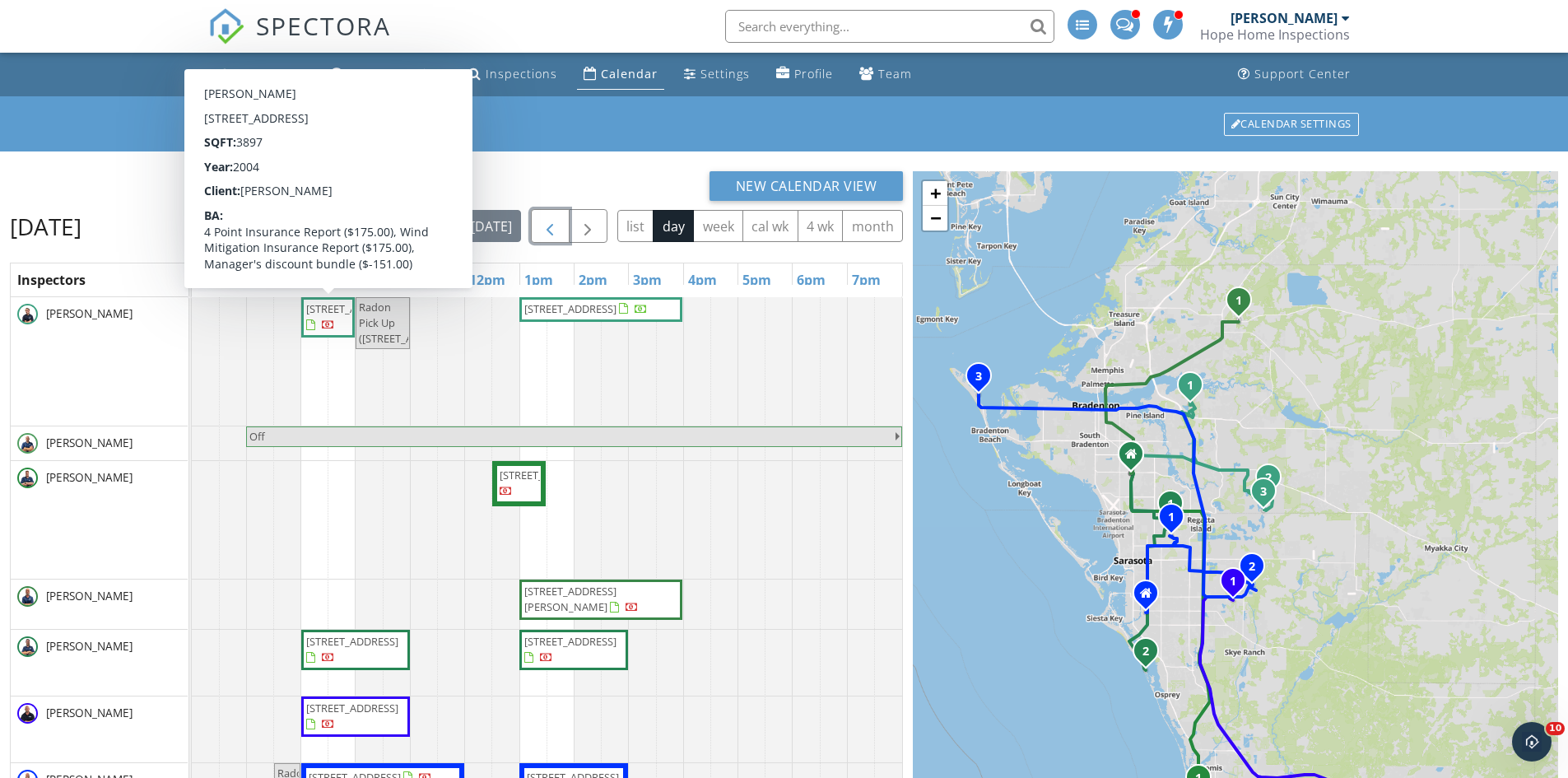
click at [332, 333] on span "7591 Camden Harbour Dr, Bradenton 34212" at bounding box center [328, 318] width 47 height 32
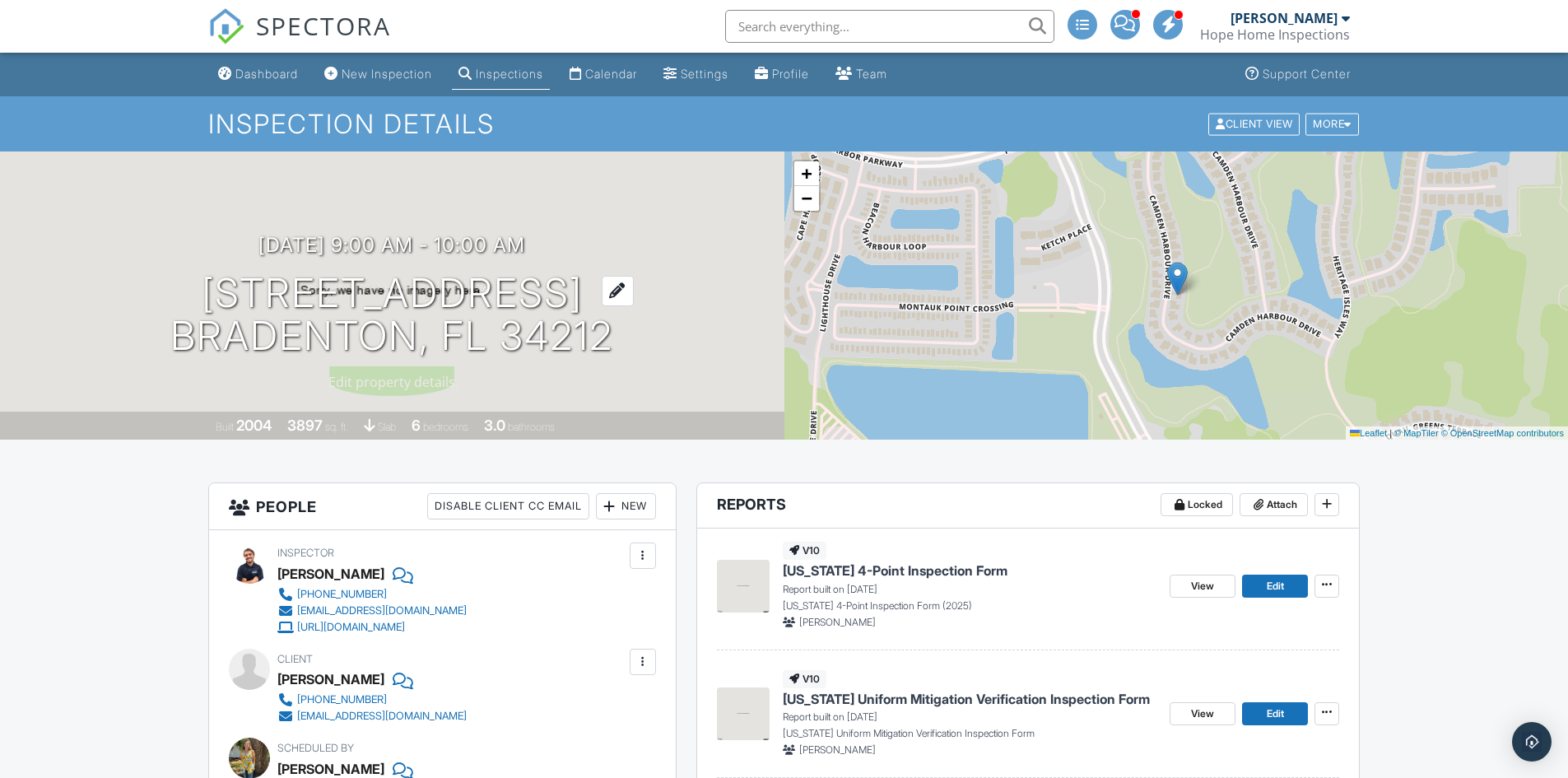
click at [350, 279] on h1 "[STREET_ADDRESS] [GEOGRAPHIC_DATA], FL 34212" at bounding box center [392, 315] width 443 height 87
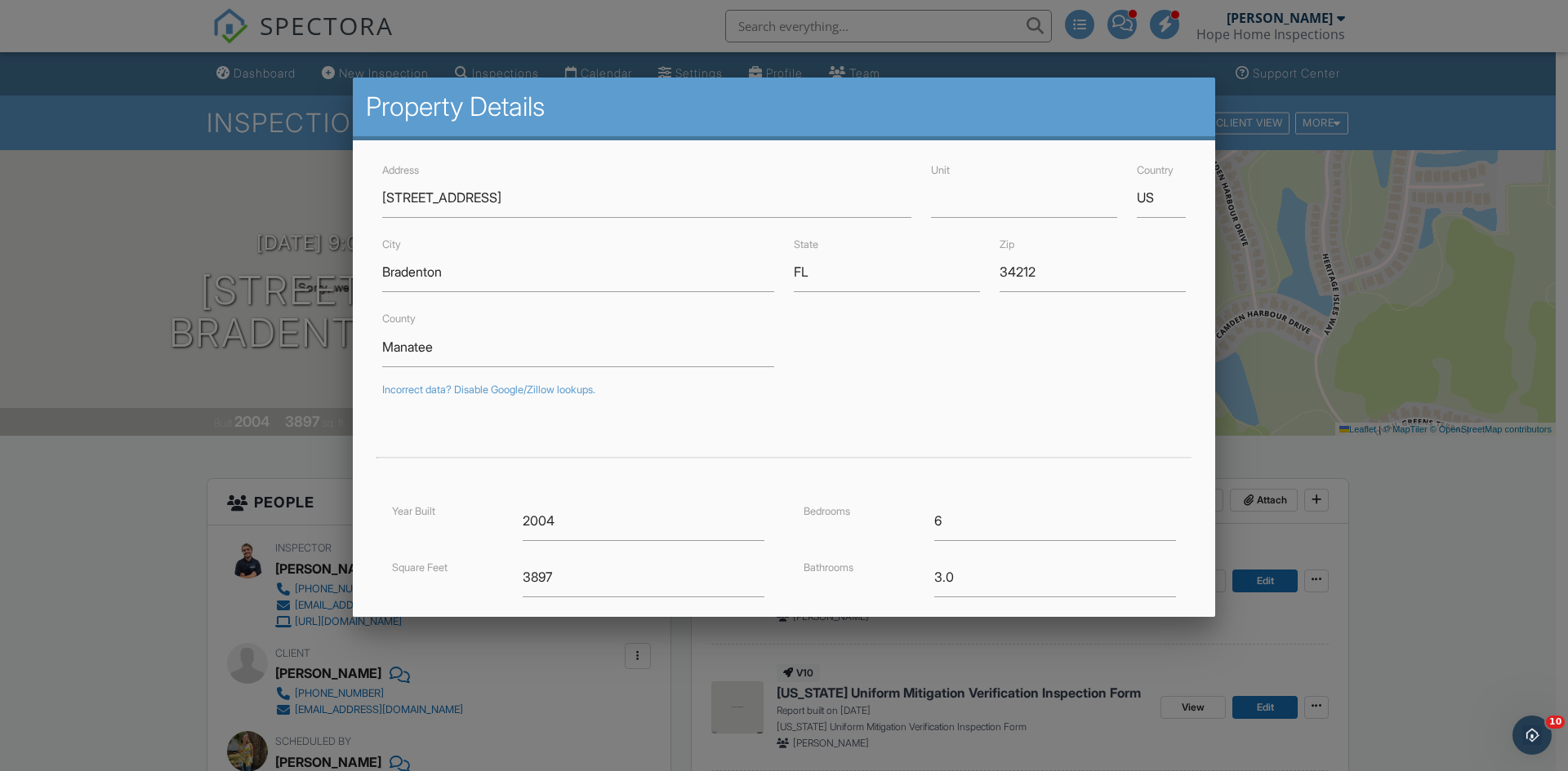
click at [285, 174] on div at bounding box center [784, 401] width 1568 height 964
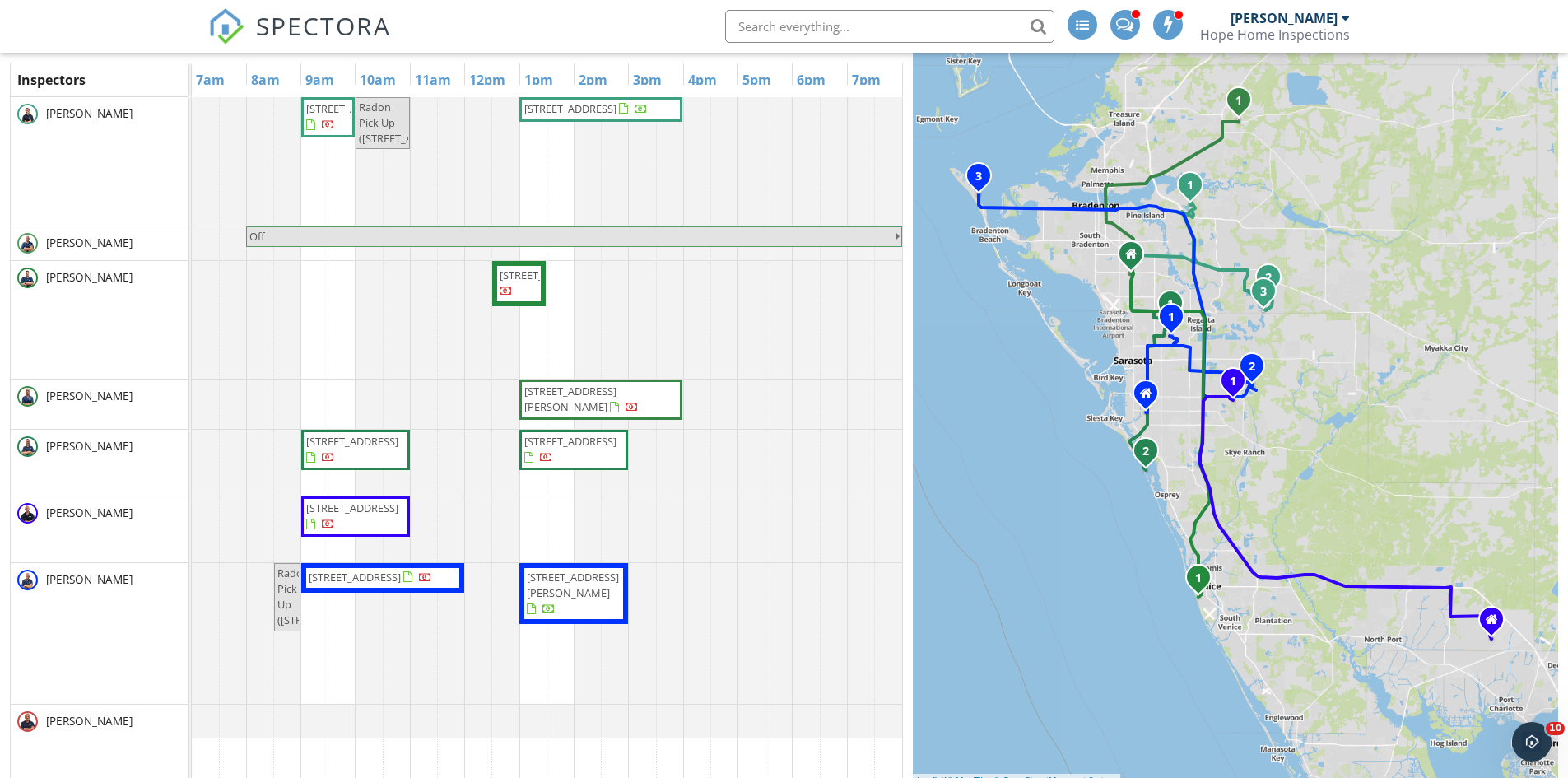
scroll to position [219, 0]
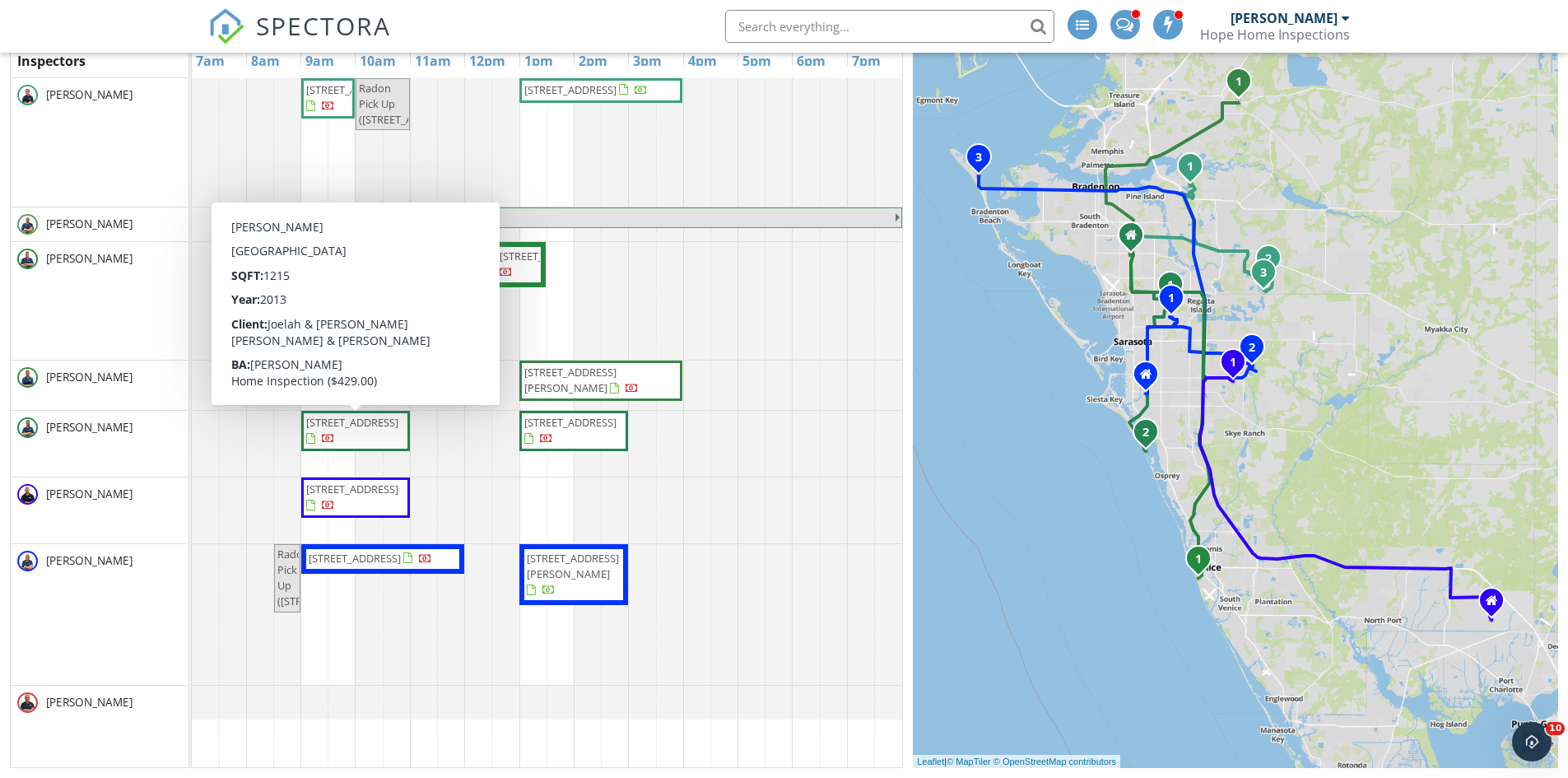
click at [376, 430] on span "[STREET_ADDRESS]" at bounding box center [352, 422] width 92 height 14
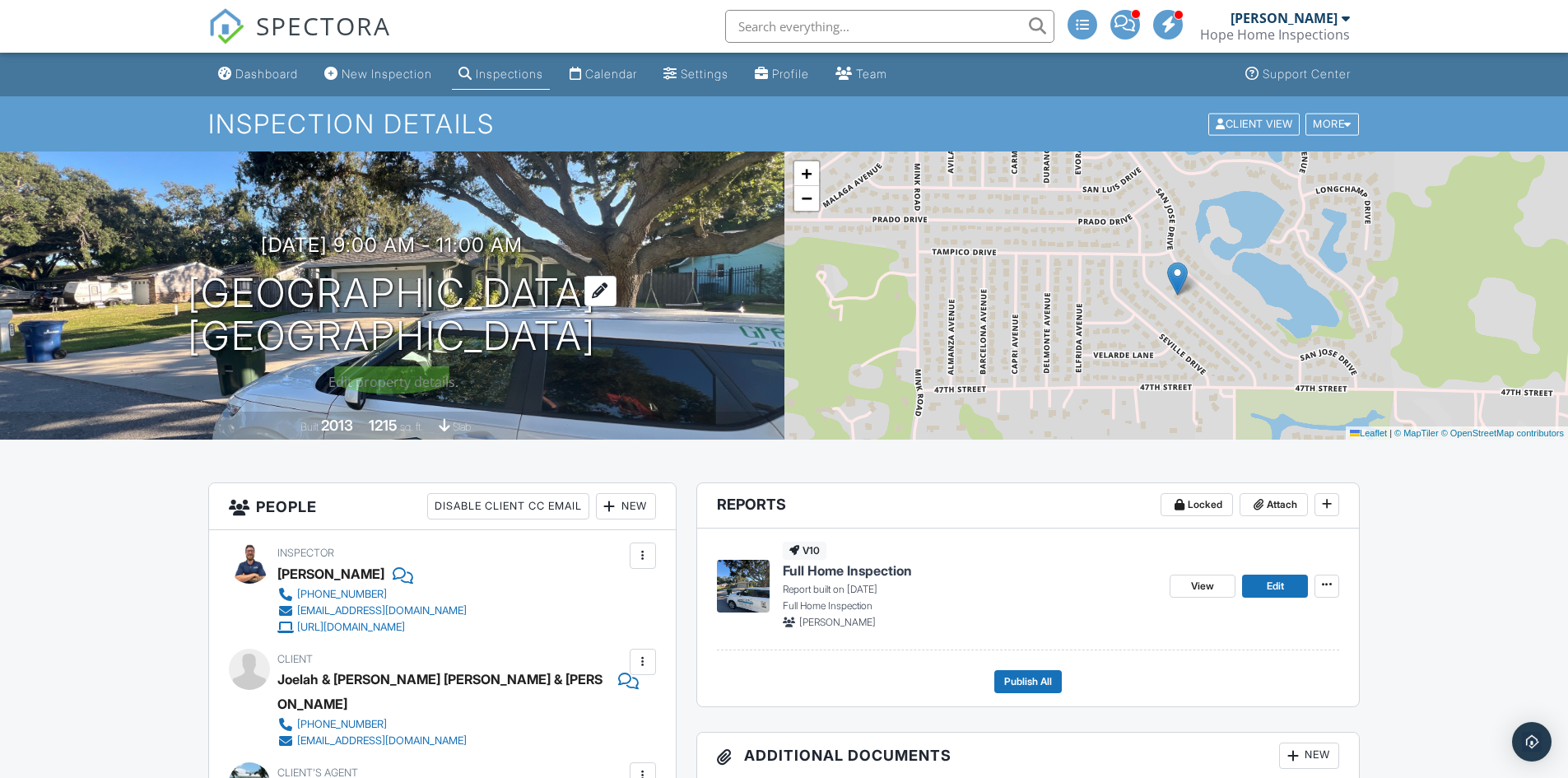
click at [371, 303] on h1 "4940 Habana Dr Sarasota, FL 34235" at bounding box center [392, 315] width 409 height 87
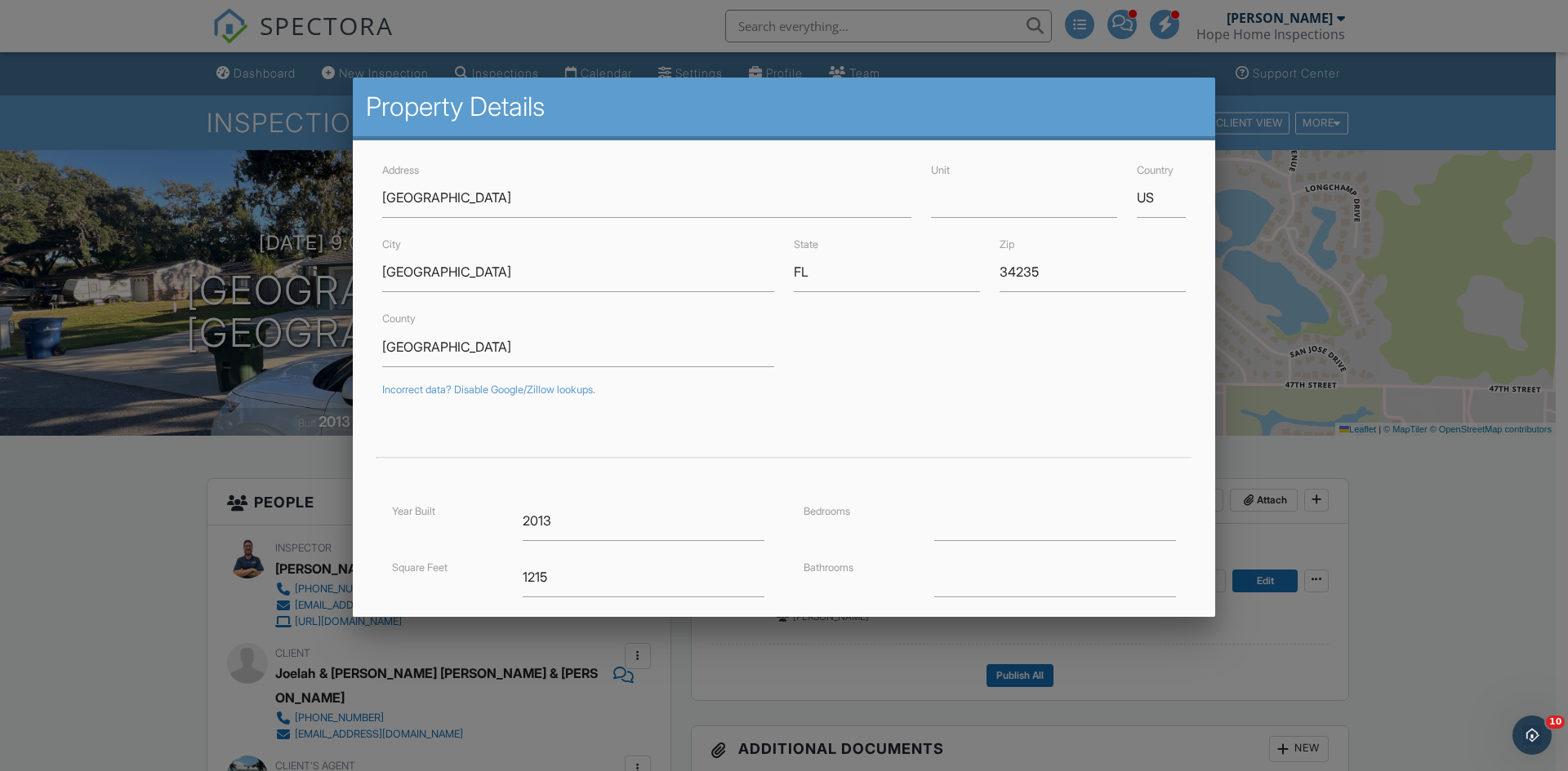
click at [214, 149] on div at bounding box center [784, 401] width 1568 height 964
